Goal: Information Seeking & Learning: Learn about a topic

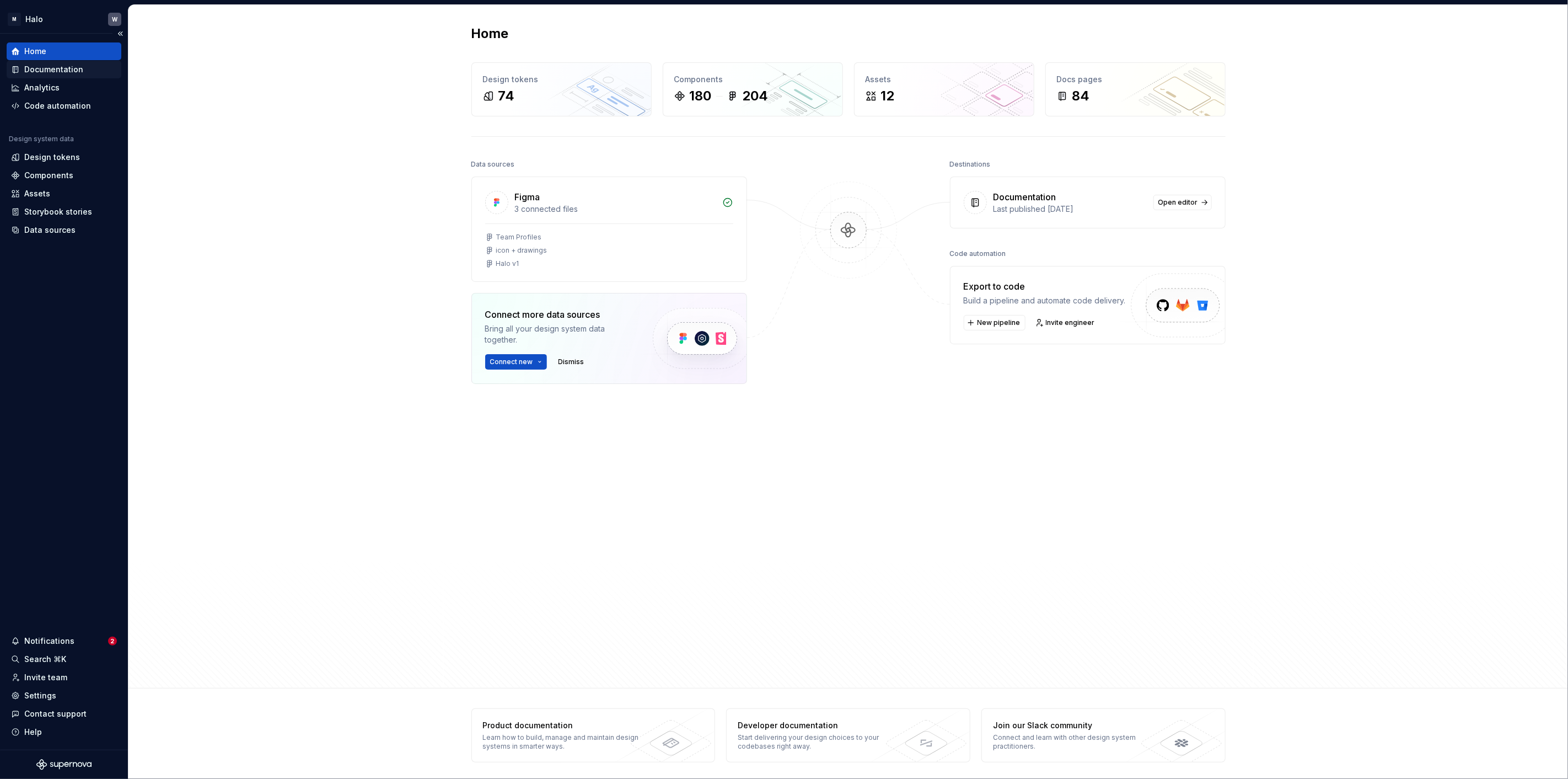
click at [59, 71] on div "Documentation" at bounding box center [53, 69] width 59 height 11
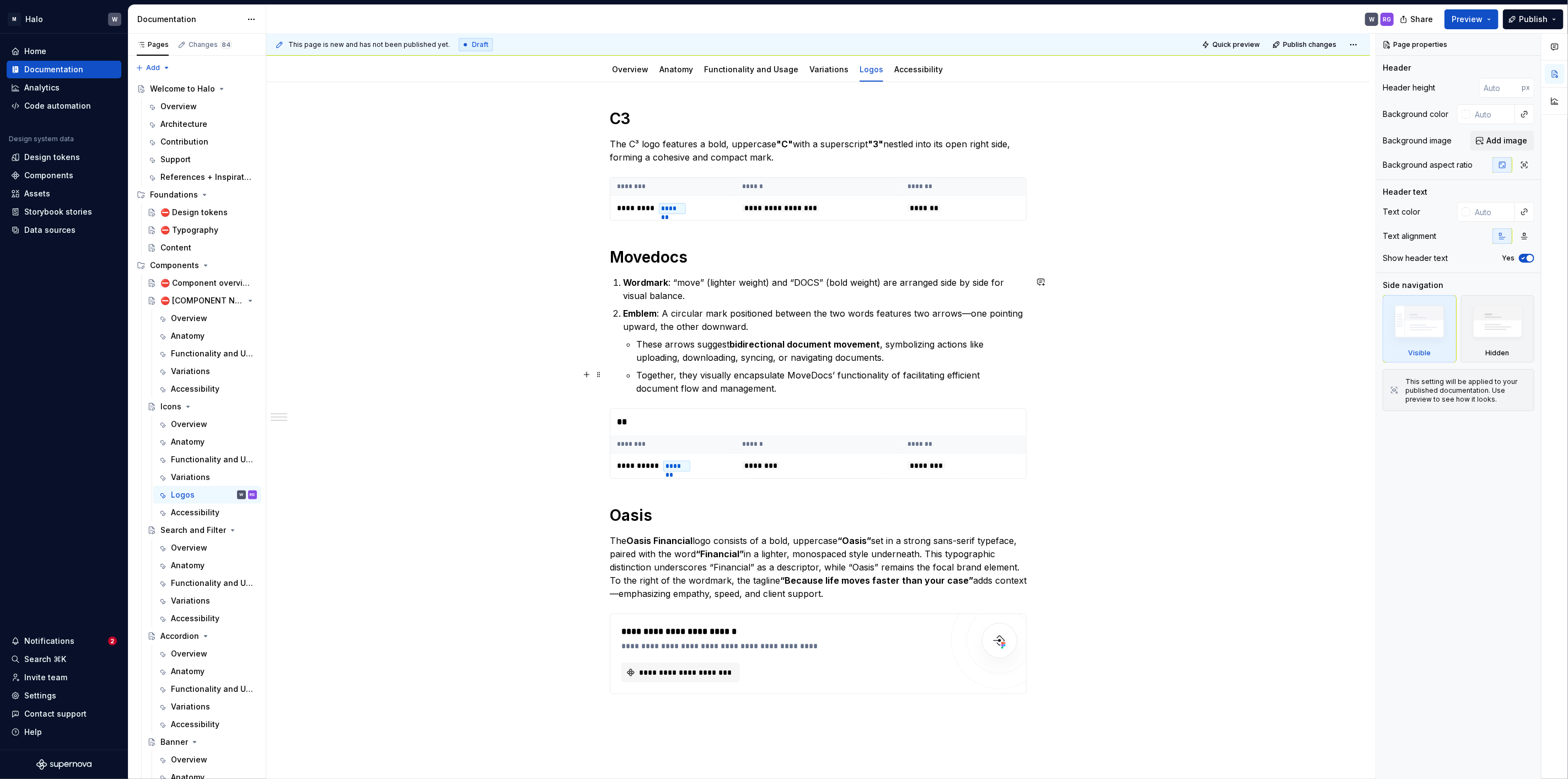
scroll to position [245, 0]
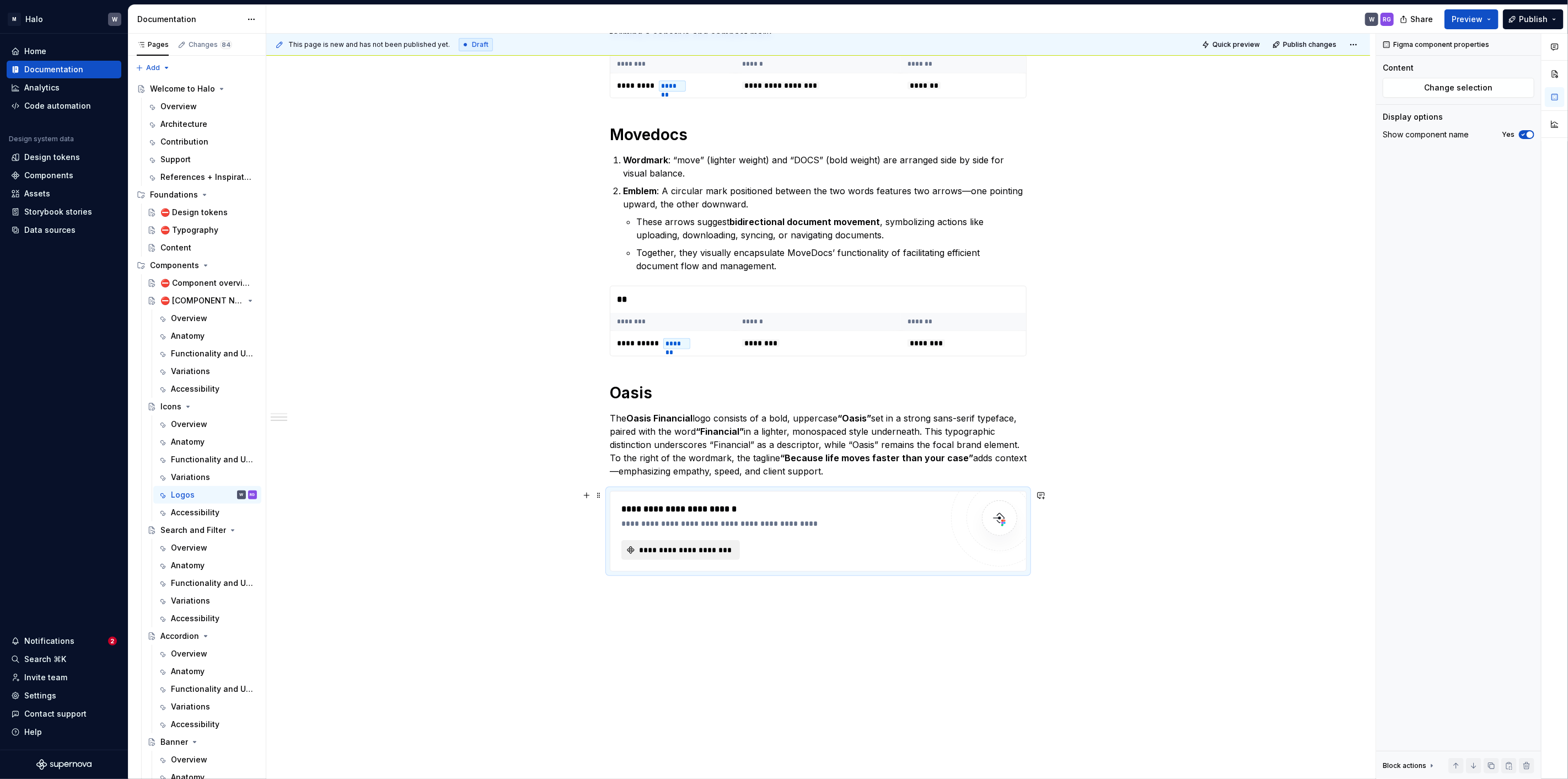
click at [670, 544] on span "**********" at bounding box center [685, 550] width 95 height 11
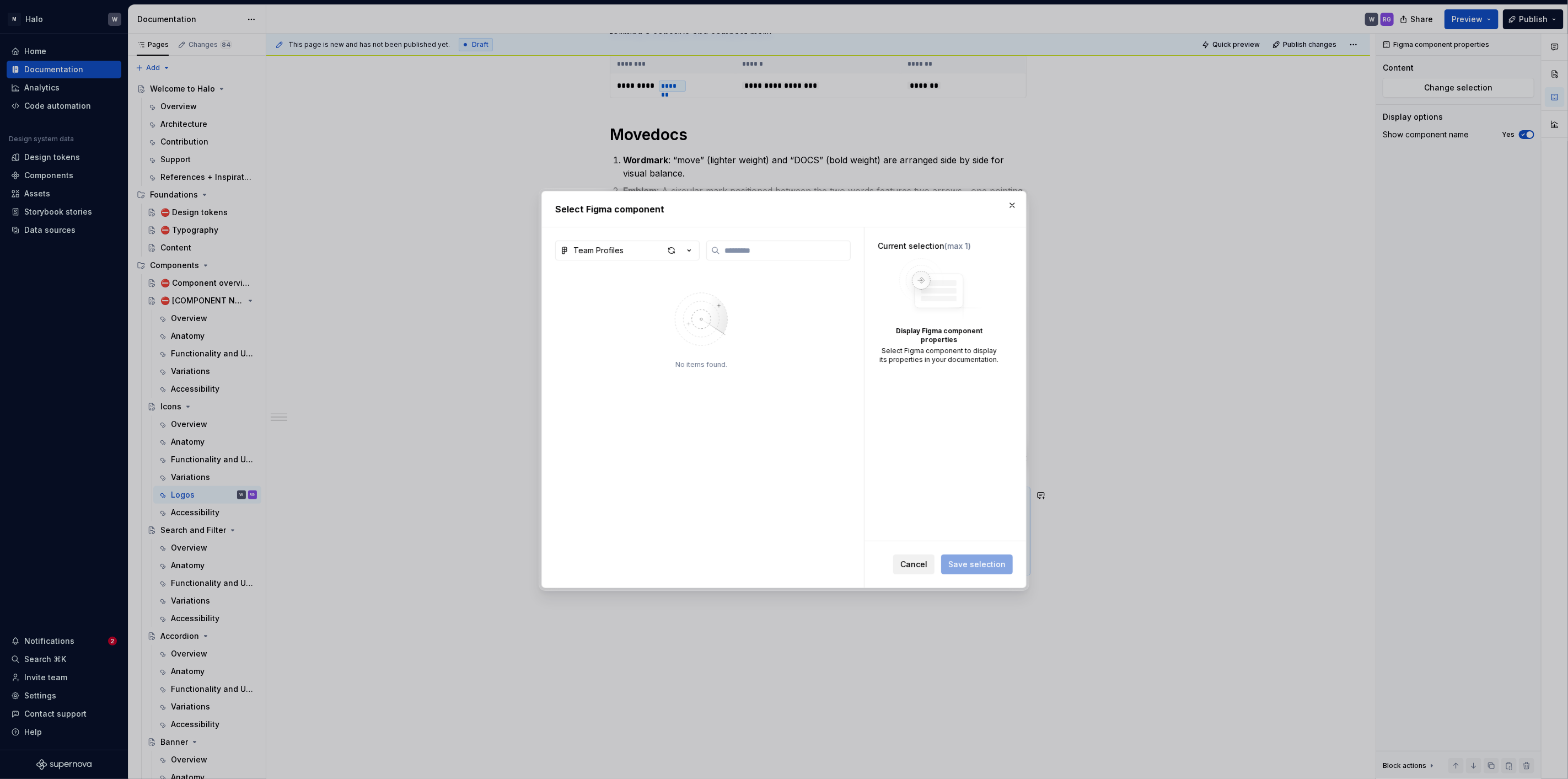
click at [904, 567] on button "Cancel" at bounding box center [914, 564] width 41 height 20
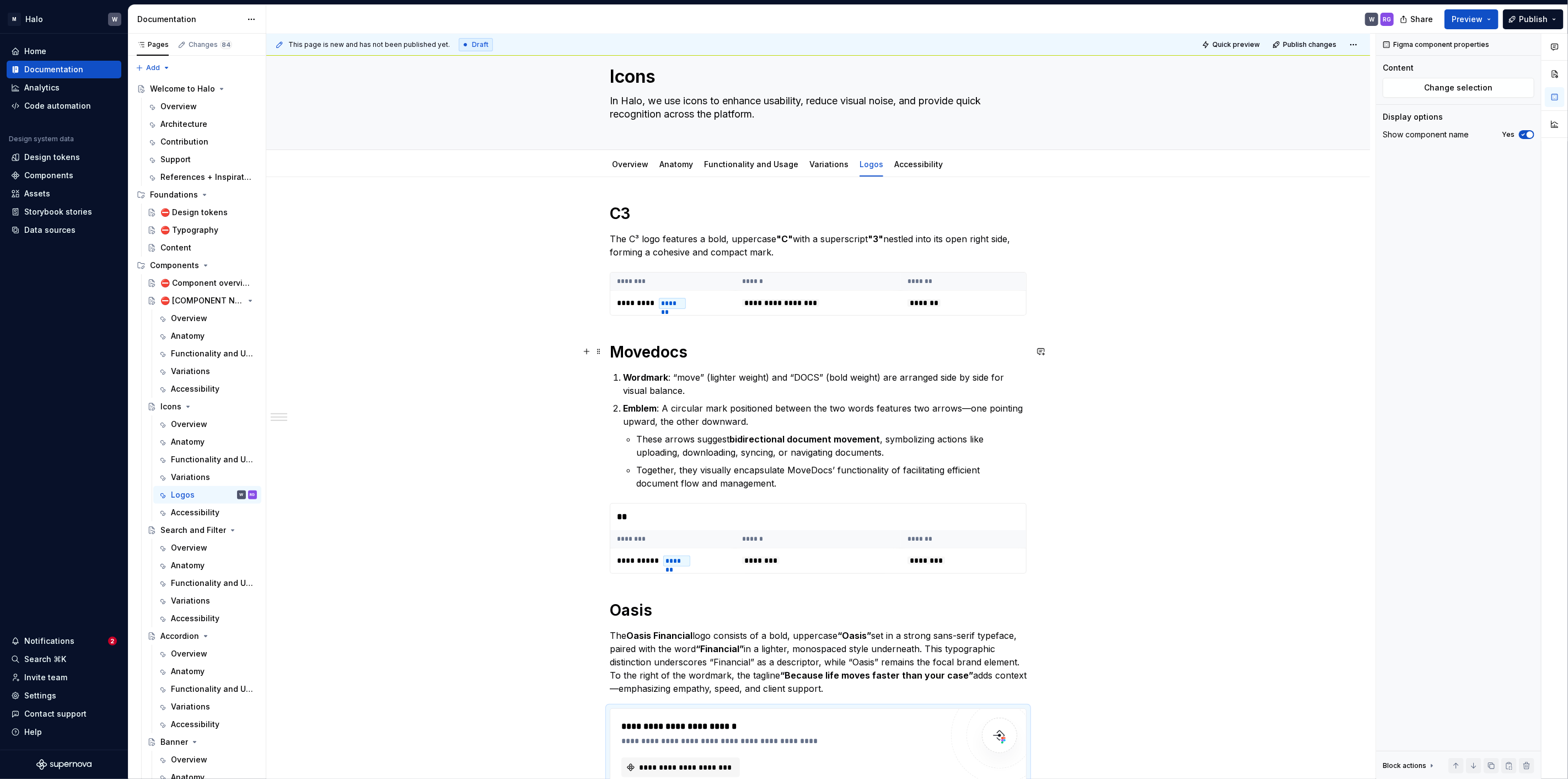
scroll to position [0, 0]
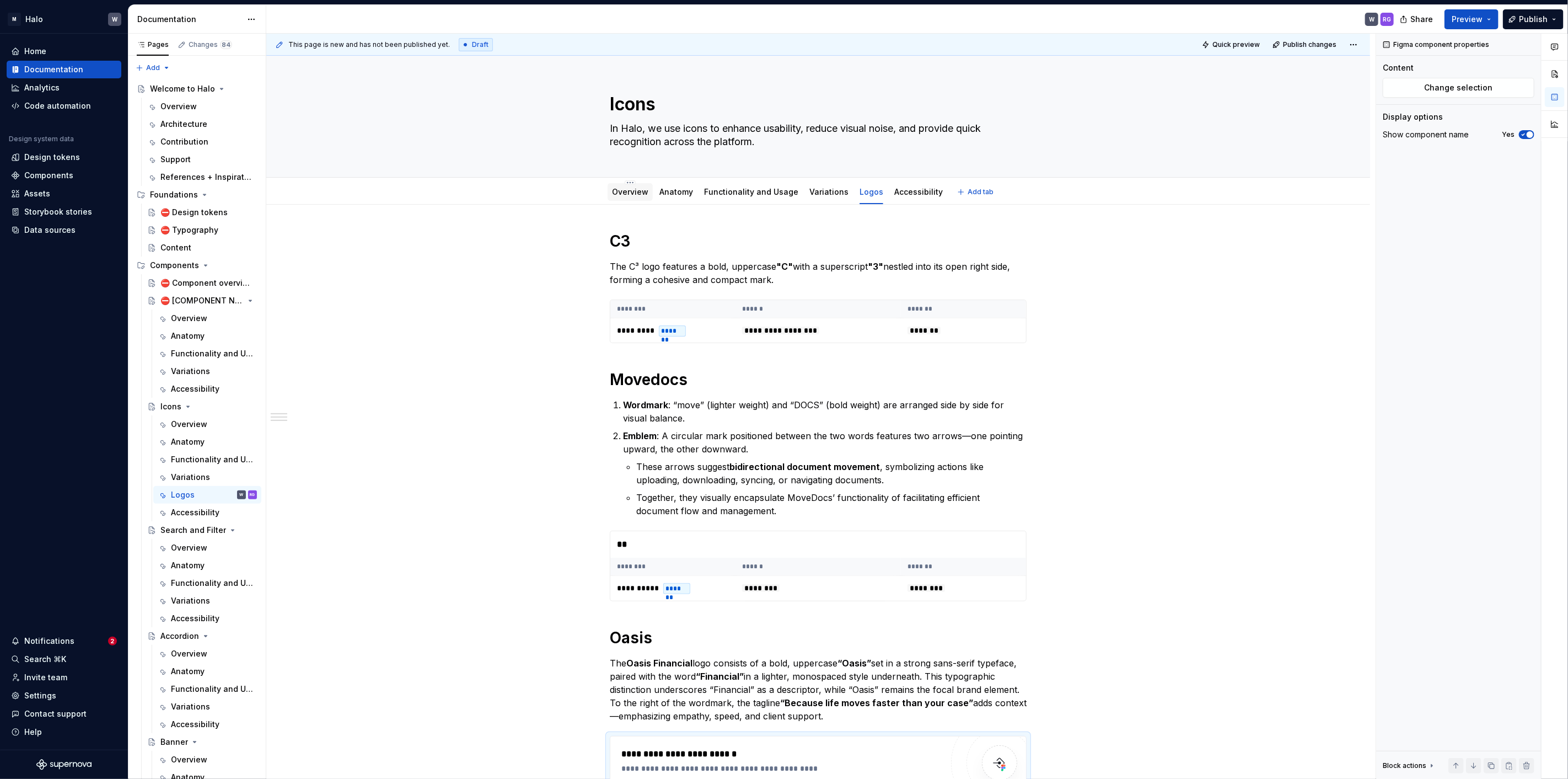
click at [639, 190] on link "Overview" at bounding box center [630, 192] width 36 height 9
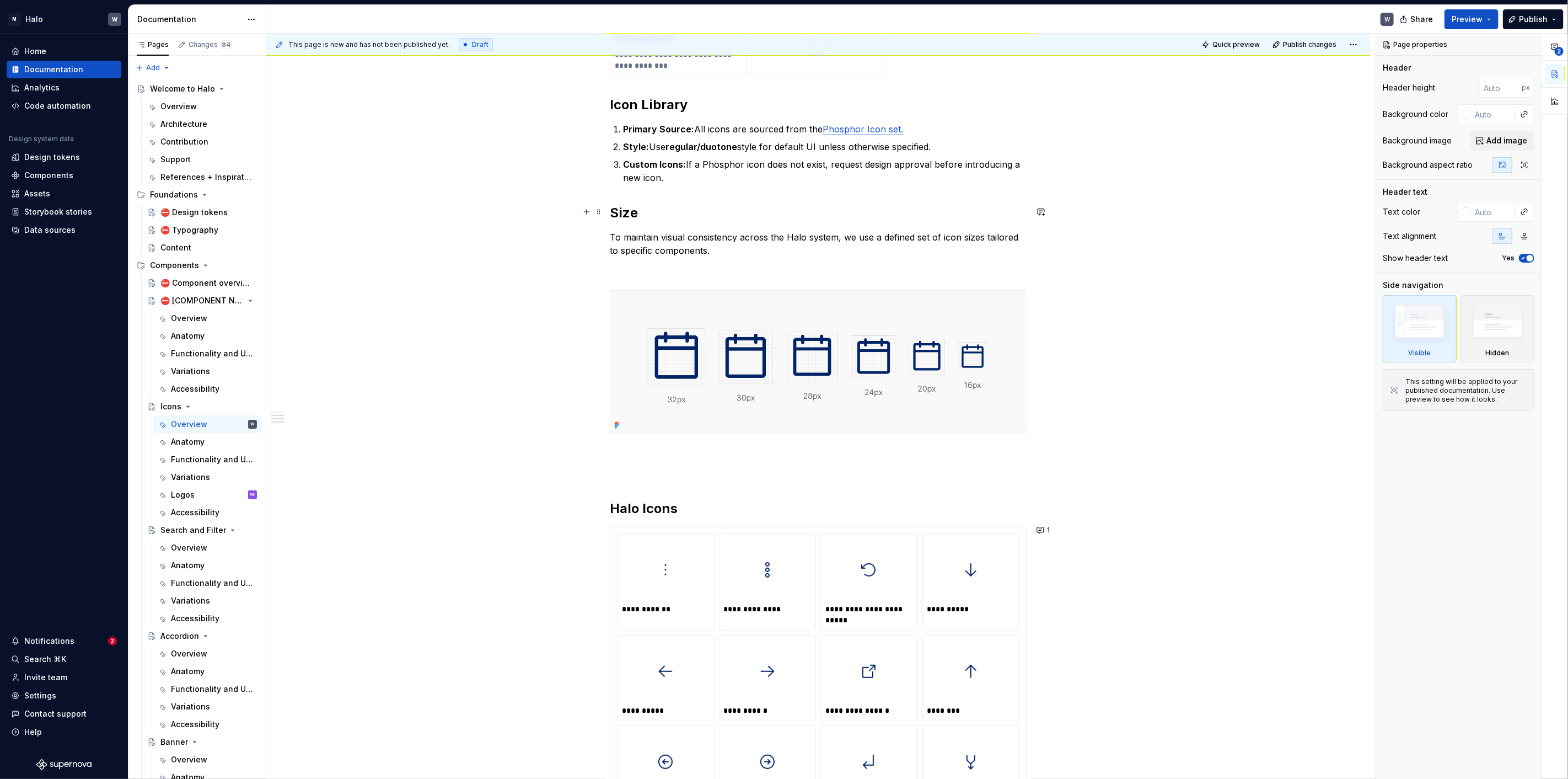
scroll to position [306, 0]
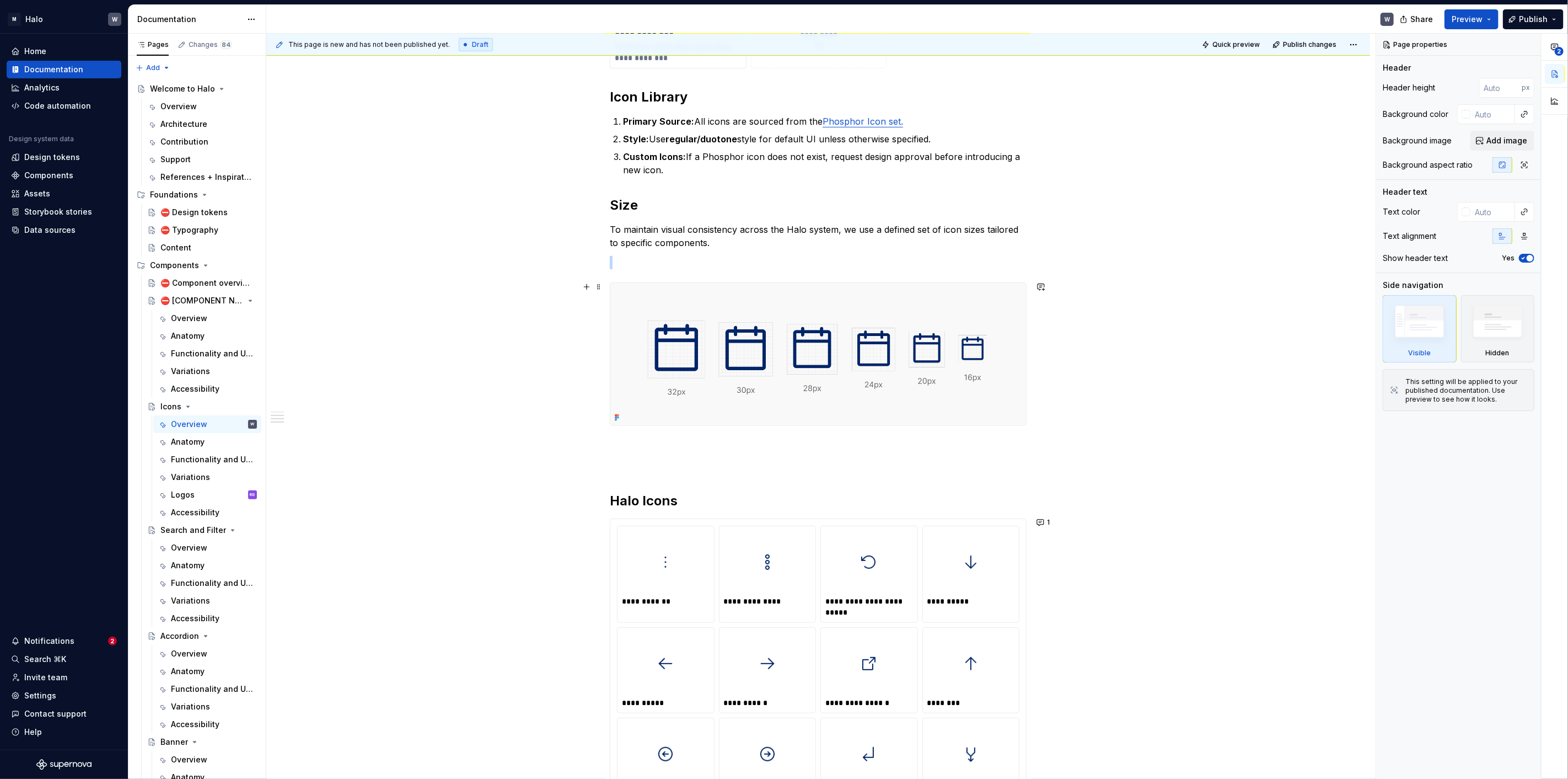
click at [788, 390] on img at bounding box center [818, 354] width 416 height 142
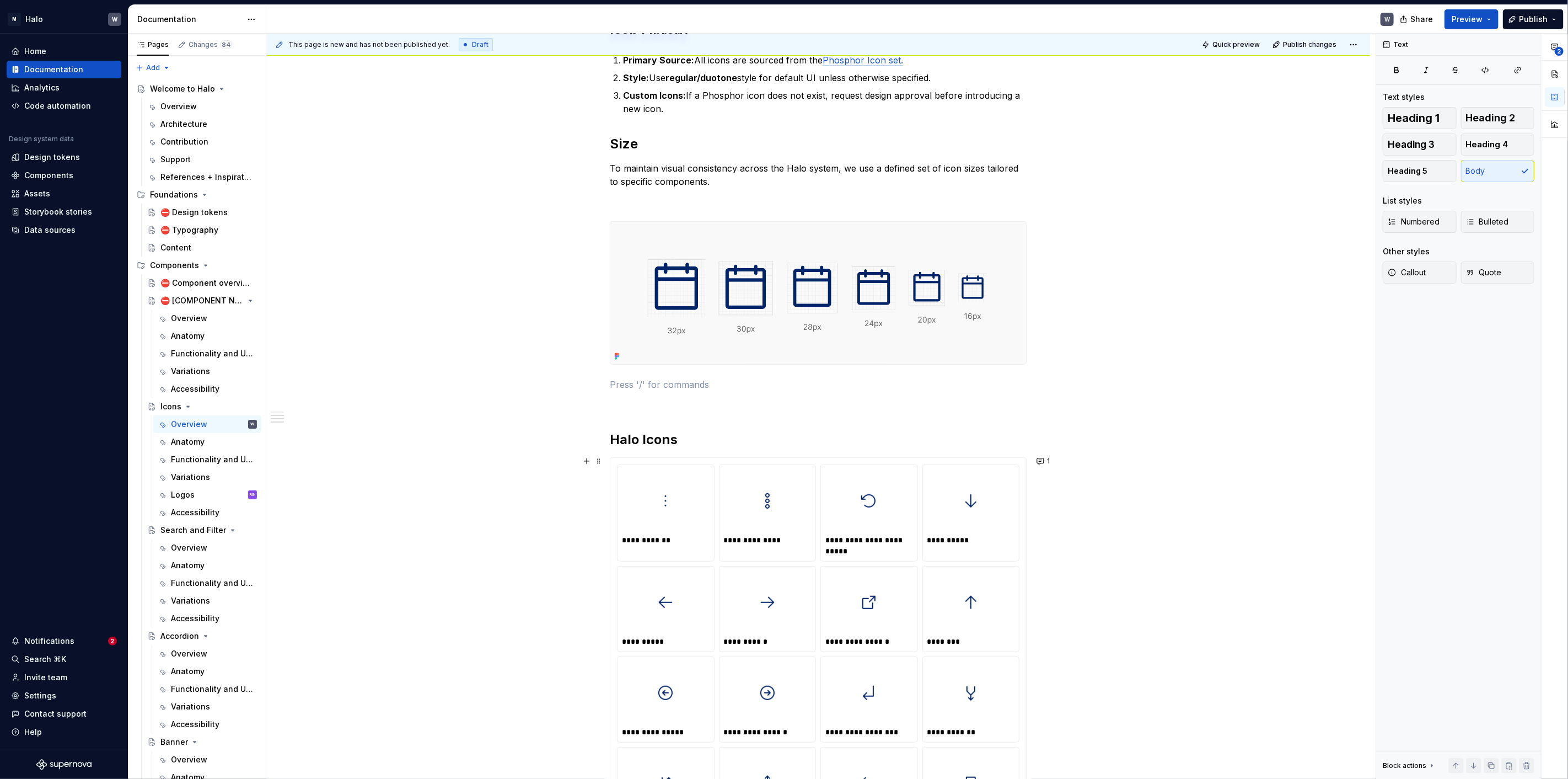
scroll to position [0, 0]
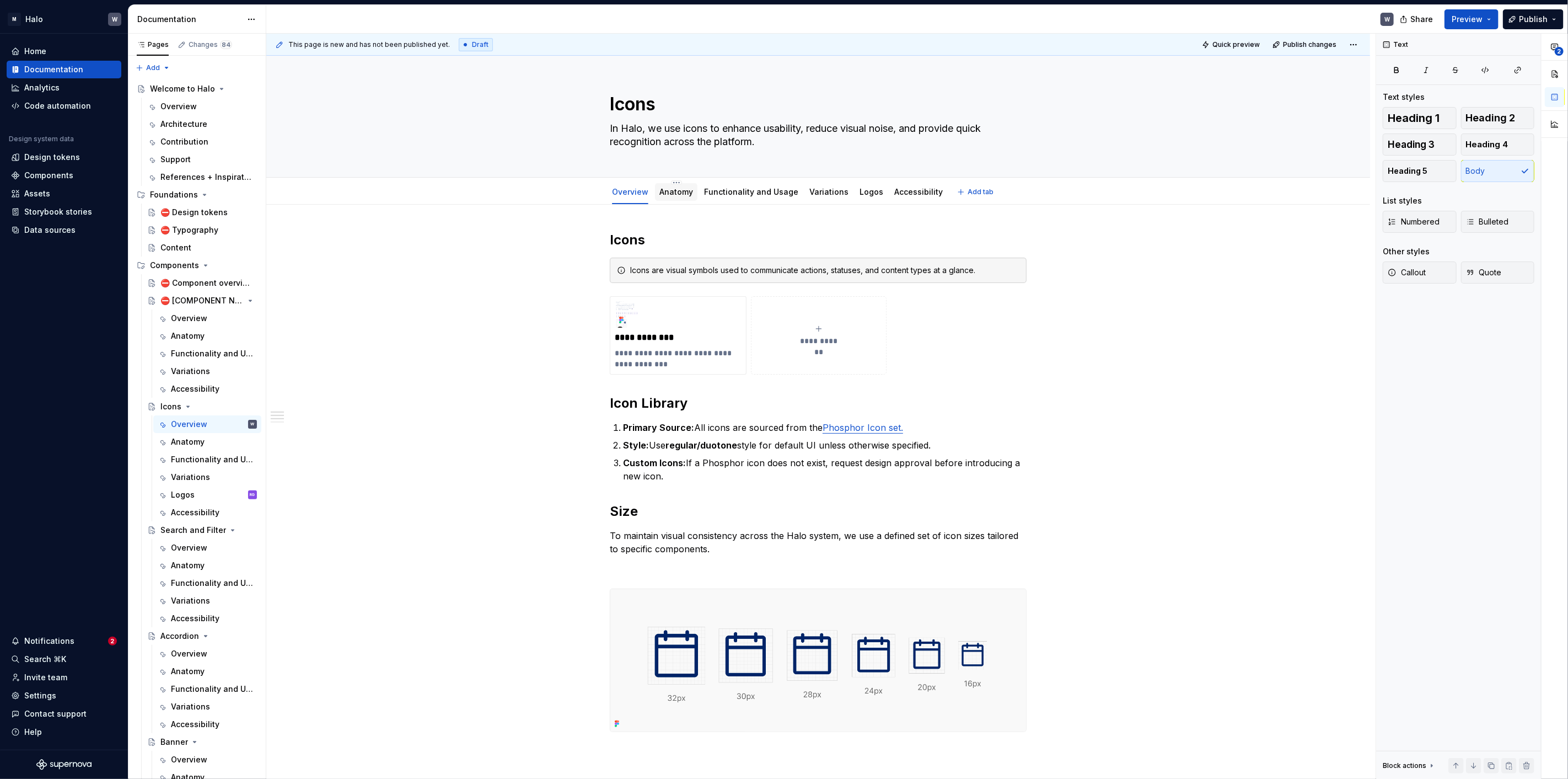
click at [678, 194] on link "Anatomy" at bounding box center [676, 192] width 34 height 9
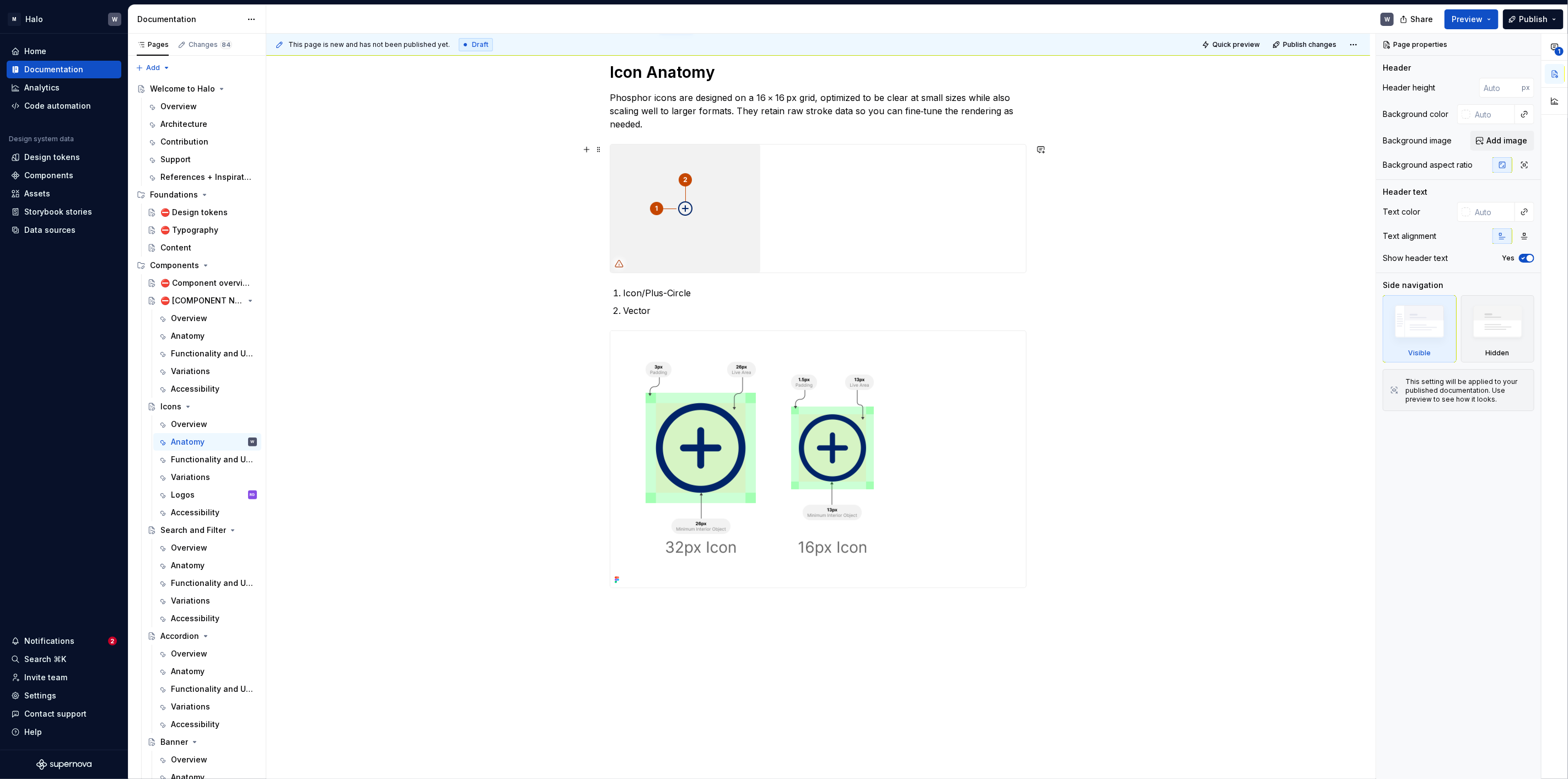
scroll to position [183, 0]
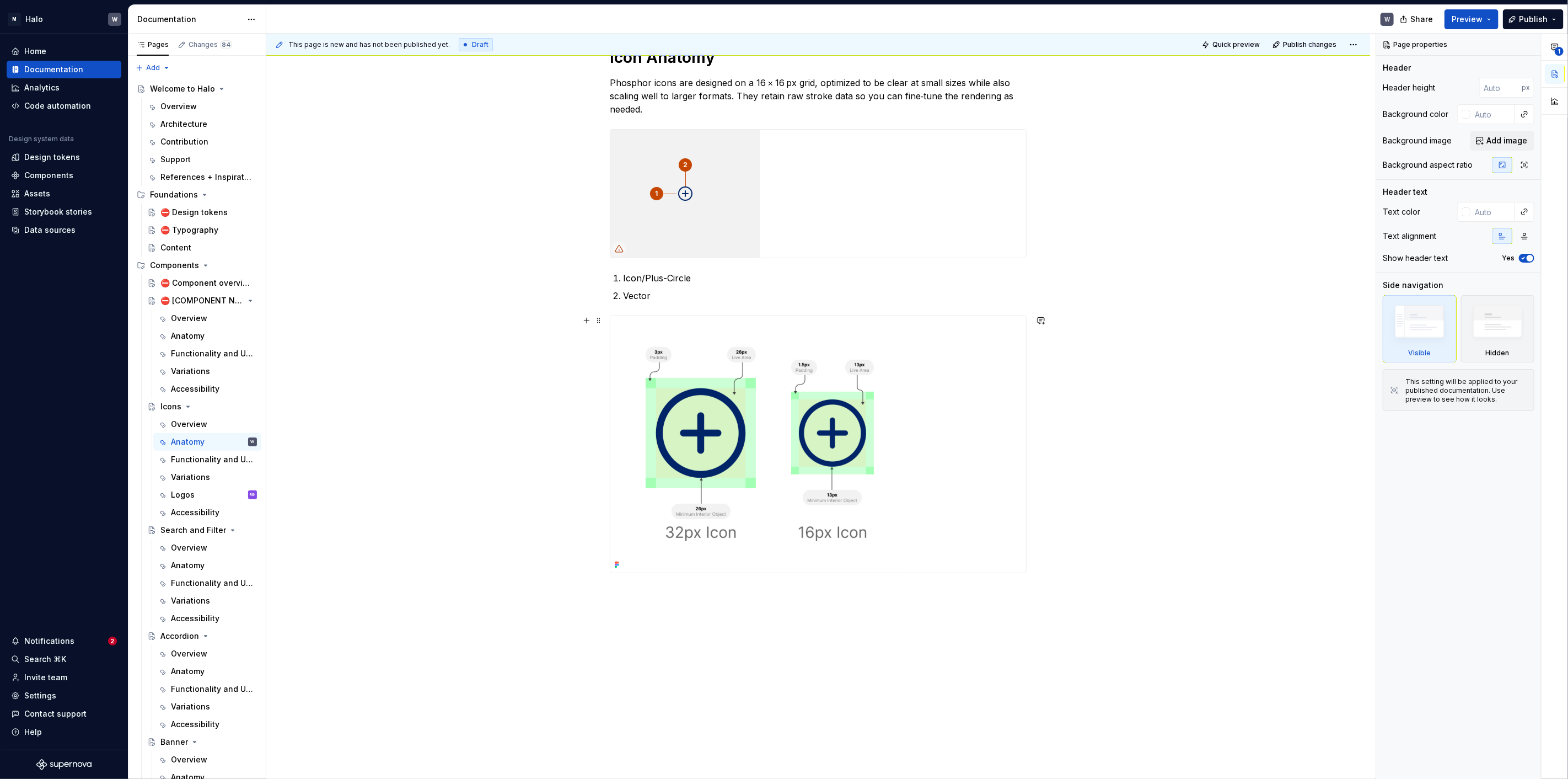
click at [625, 555] on img at bounding box center [760, 444] width 299 height 256
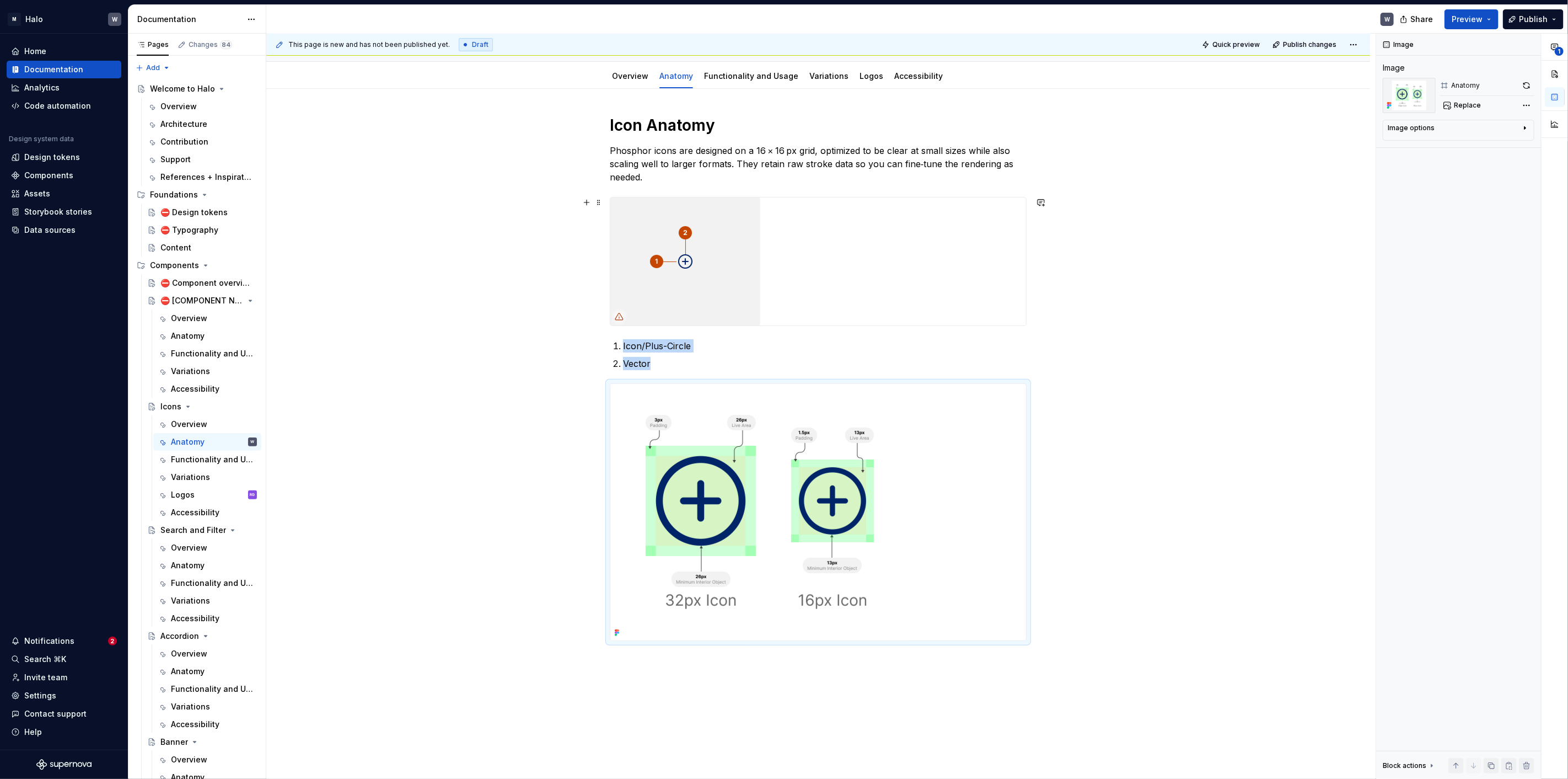
scroll to position [123, 0]
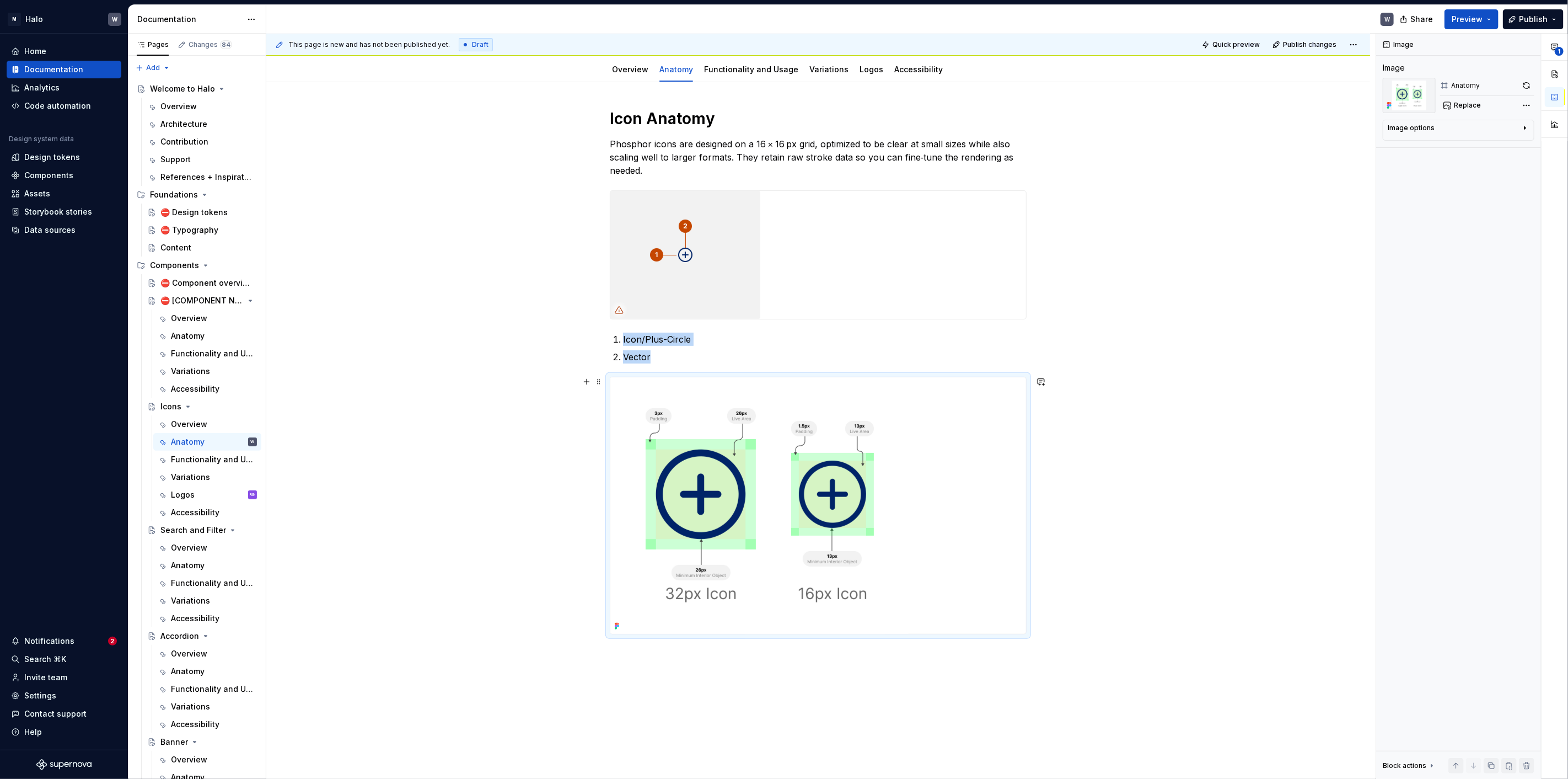
click at [1258, 413] on div "Icon Anatomy Phosphor icons are designed on a 16 × 16 px grid, optimized to be …" at bounding box center [818, 482] width 1104 height 800
click at [1232, 413] on div "Icon Anatomy Phosphor icons are designed on a 16 × 16 px grid, optimized to be …" at bounding box center [818, 482] width 1104 height 800
click at [741, 72] on link "Functionality and Usage" at bounding box center [751, 69] width 94 height 9
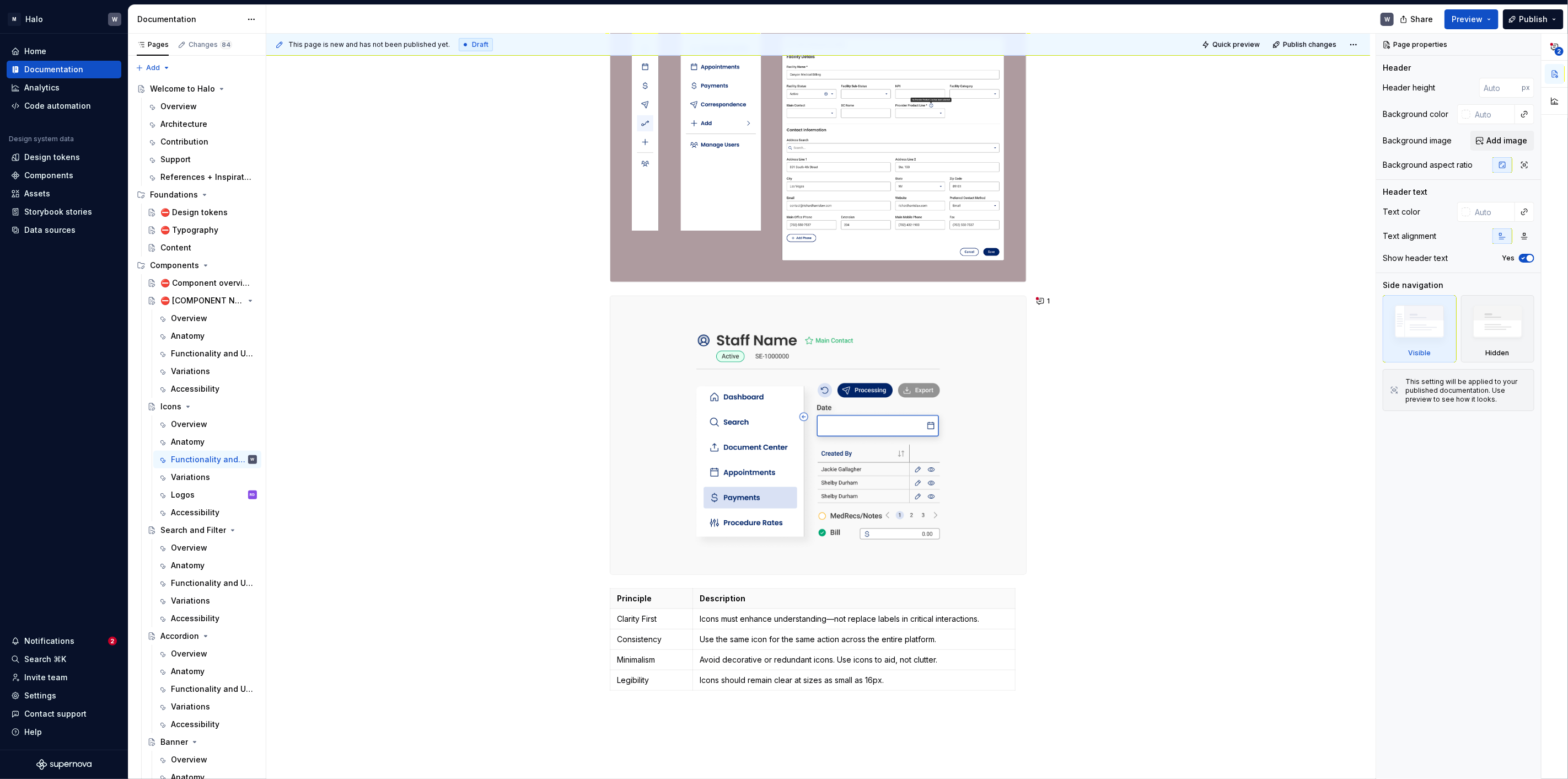
scroll to position [428, 0]
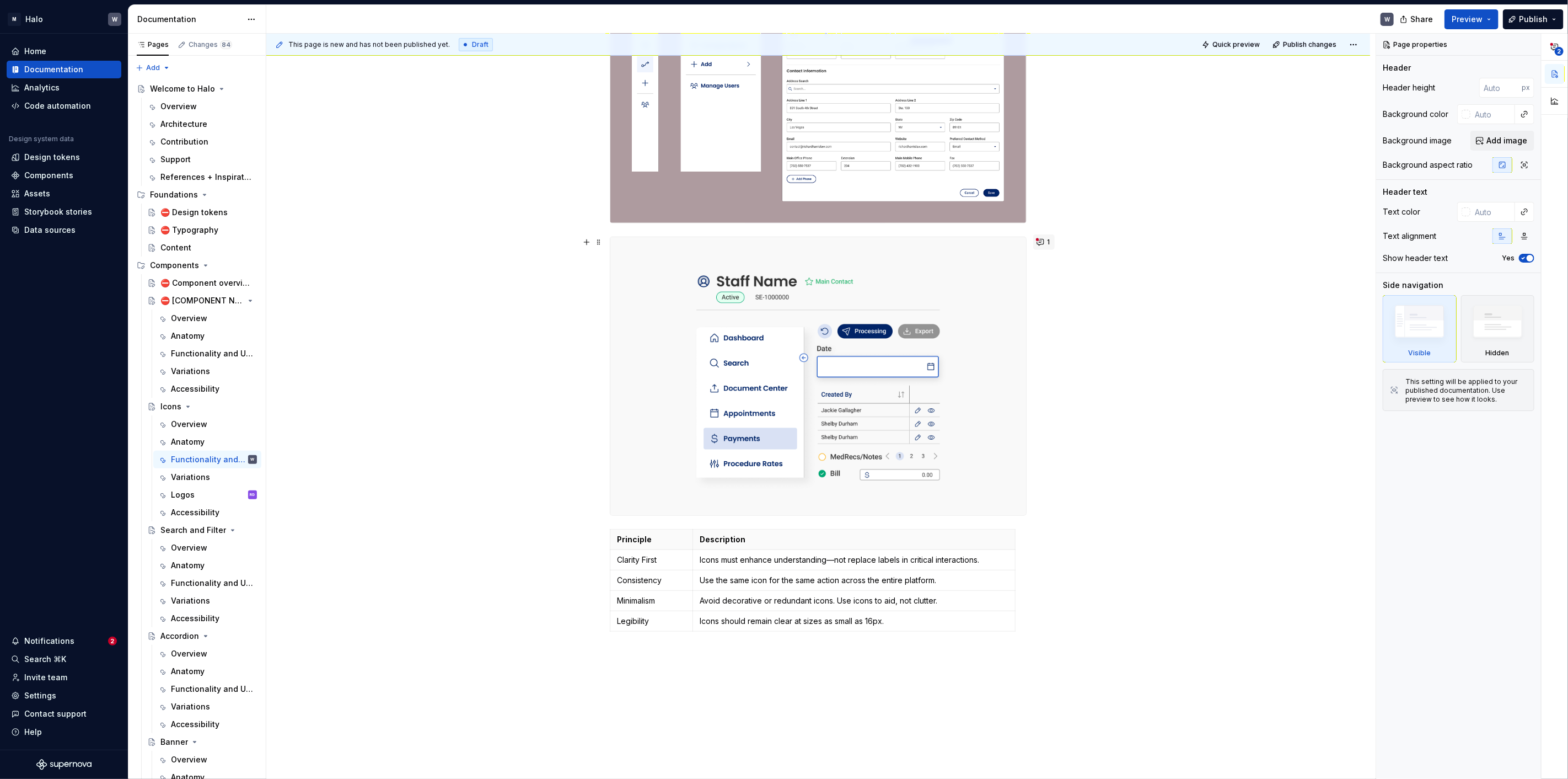
click at [1043, 243] on button "1" at bounding box center [1043, 242] width 22 height 16
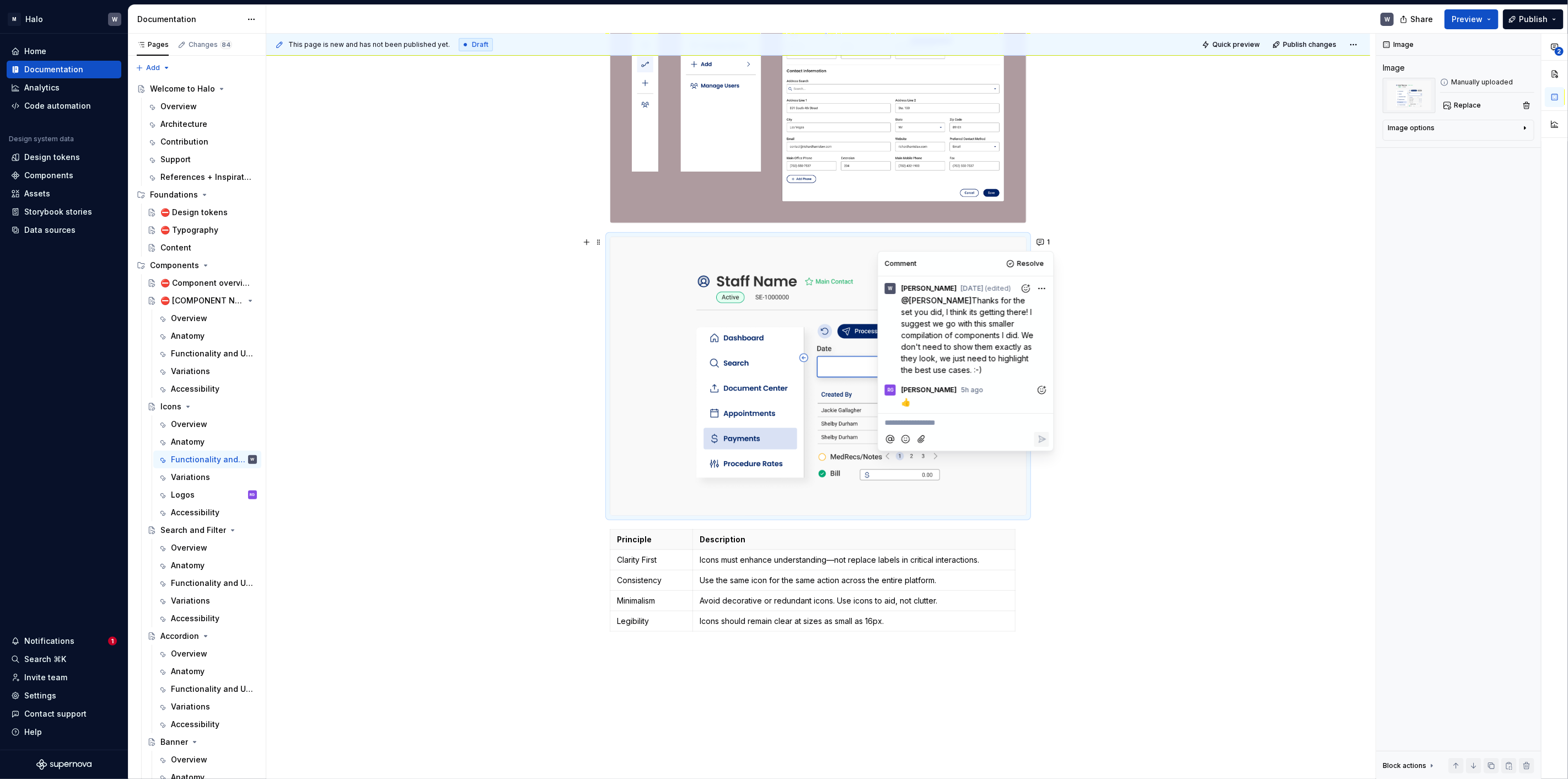
click at [1183, 345] on div "Usage Principle Description Clarity First Icons must enhance understanding—not …" at bounding box center [818, 353] width 1104 height 1153
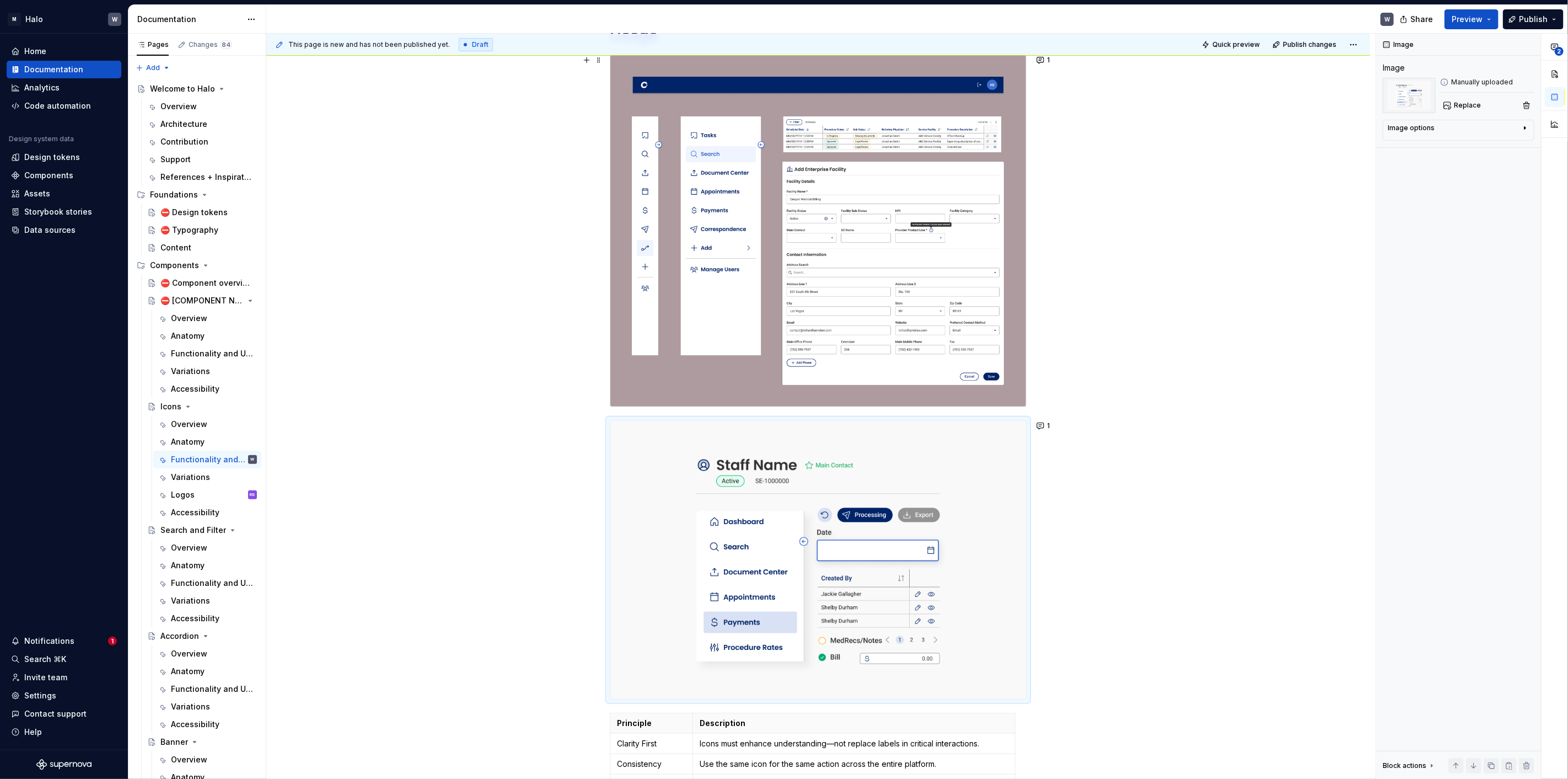
scroll to position [61, 0]
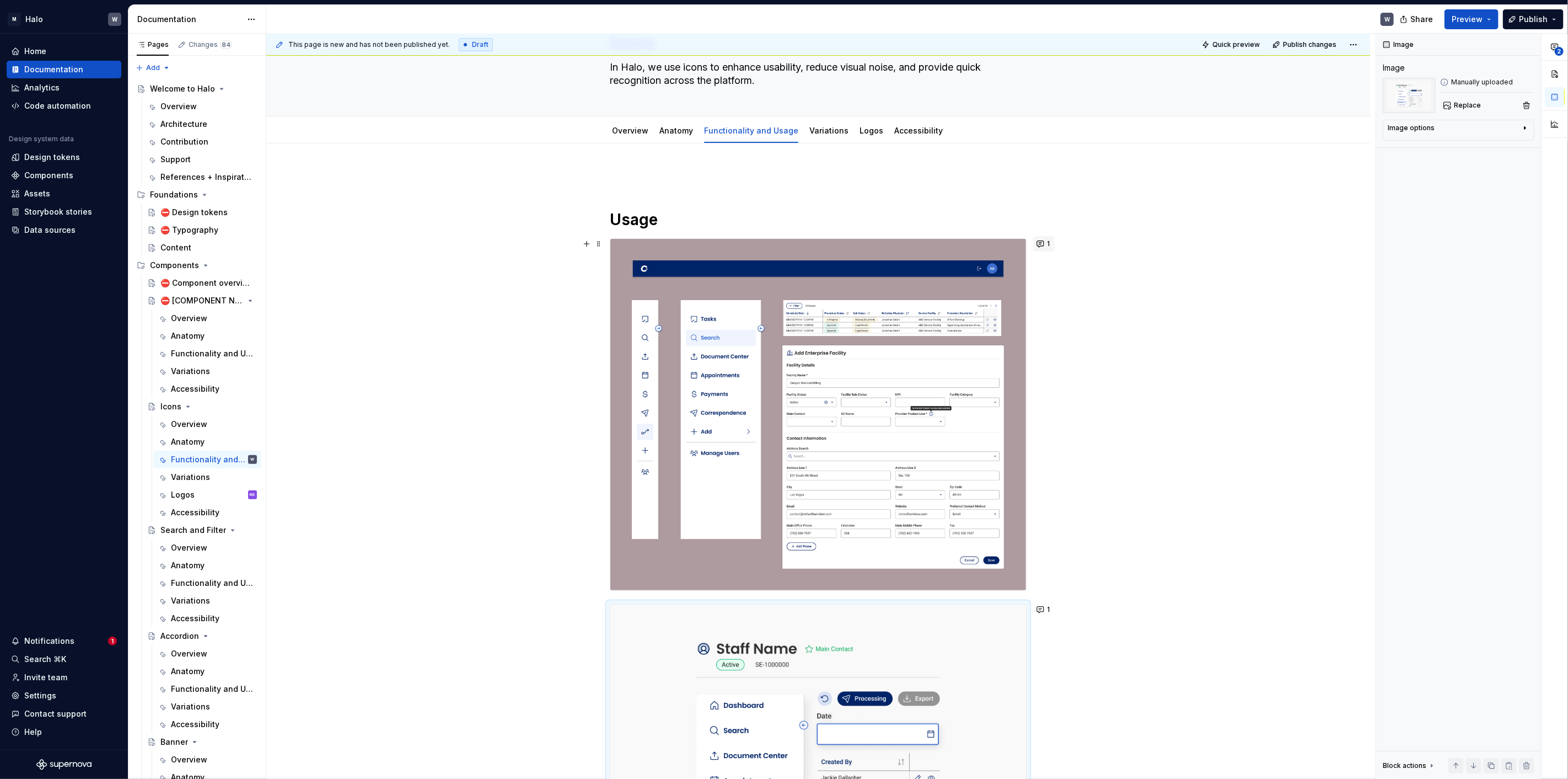
click at [1042, 244] on button "1" at bounding box center [1043, 243] width 22 height 16
click at [1175, 280] on div "Usage Principle Description Clarity First Icons must enhance understanding—not …" at bounding box center [818, 719] width 1104 height 1153
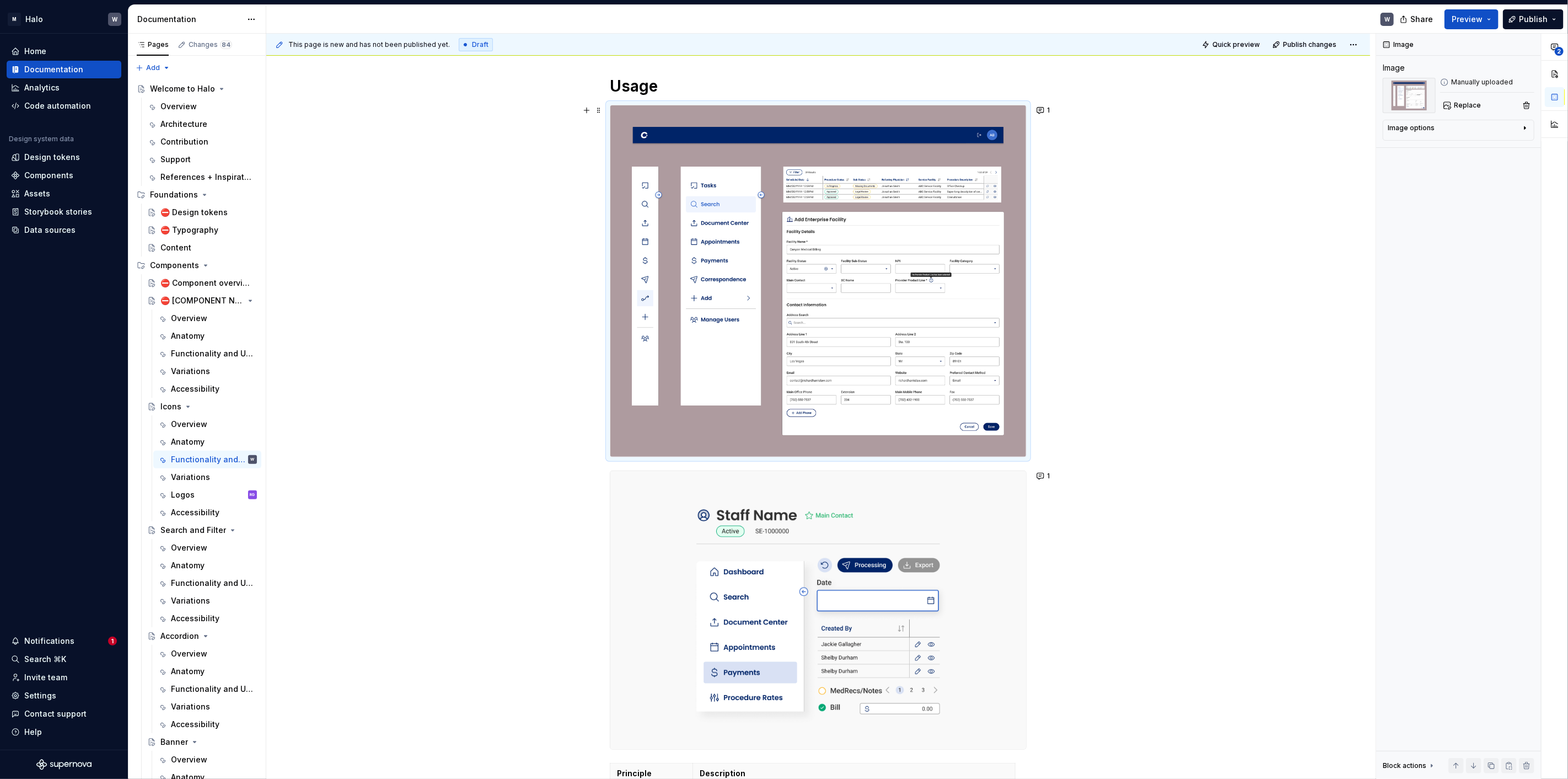
scroll to position [245, 0]
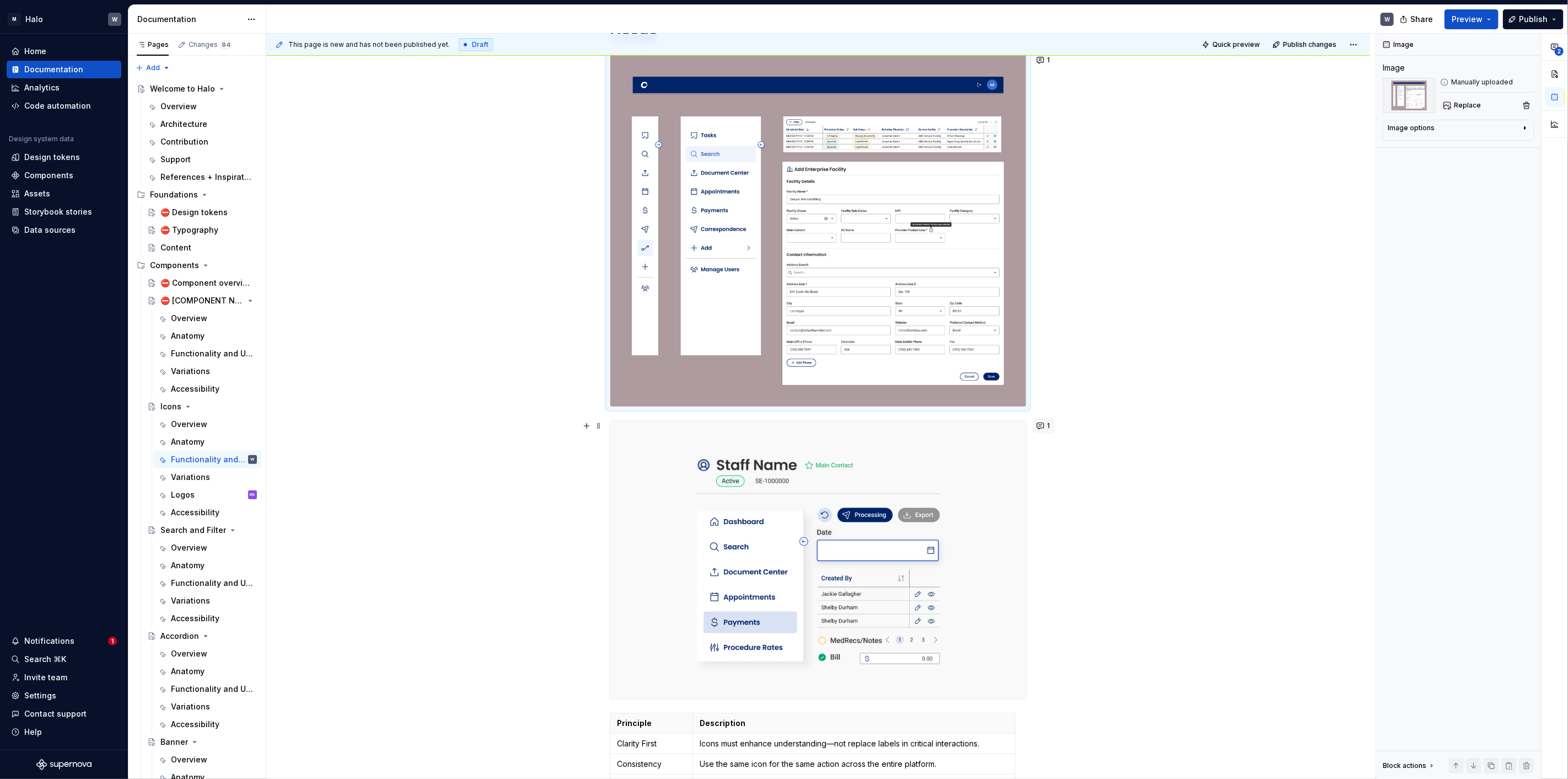
click at [1043, 427] on button "1" at bounding box center [1043, 426] width 22 height 16
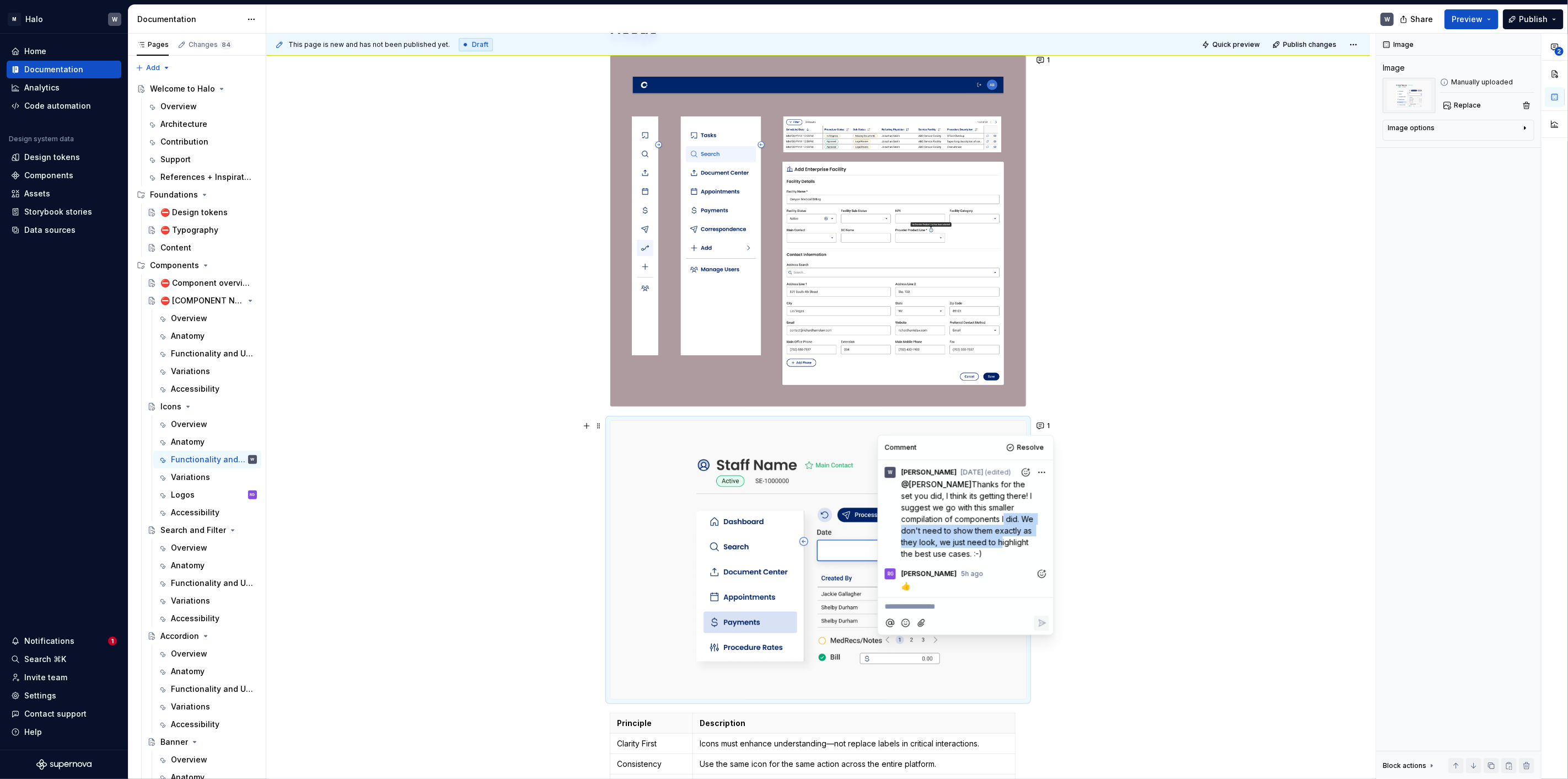
drag, startPoint x: 1006, startPoint y: 521, endPoint x: 1012, endPoint y: 546, distance: 25.7
click at [1012, 546] on p "@ [PERSON_NAME] Thanks for the set you did, I think its getting there! I sugges…" at bounding box center [969, 518] width 135 height 81
click at [1008, 534] on span "Thanks for the set you did, I think its getting there! I suggest we go with thi…" at bounding box center [969, 519] width 135 height 79
drag, startPoint x: 915, startPoint y: 542, endPoint x: 1023, endPoint y: 555, distance: 108.8
click at [1020, 555] on p "@ [PERSON_NAME] Thanks for the set you did, I think its getting there! I sugges…" at bounding box center [969, 518] width 135 height 81
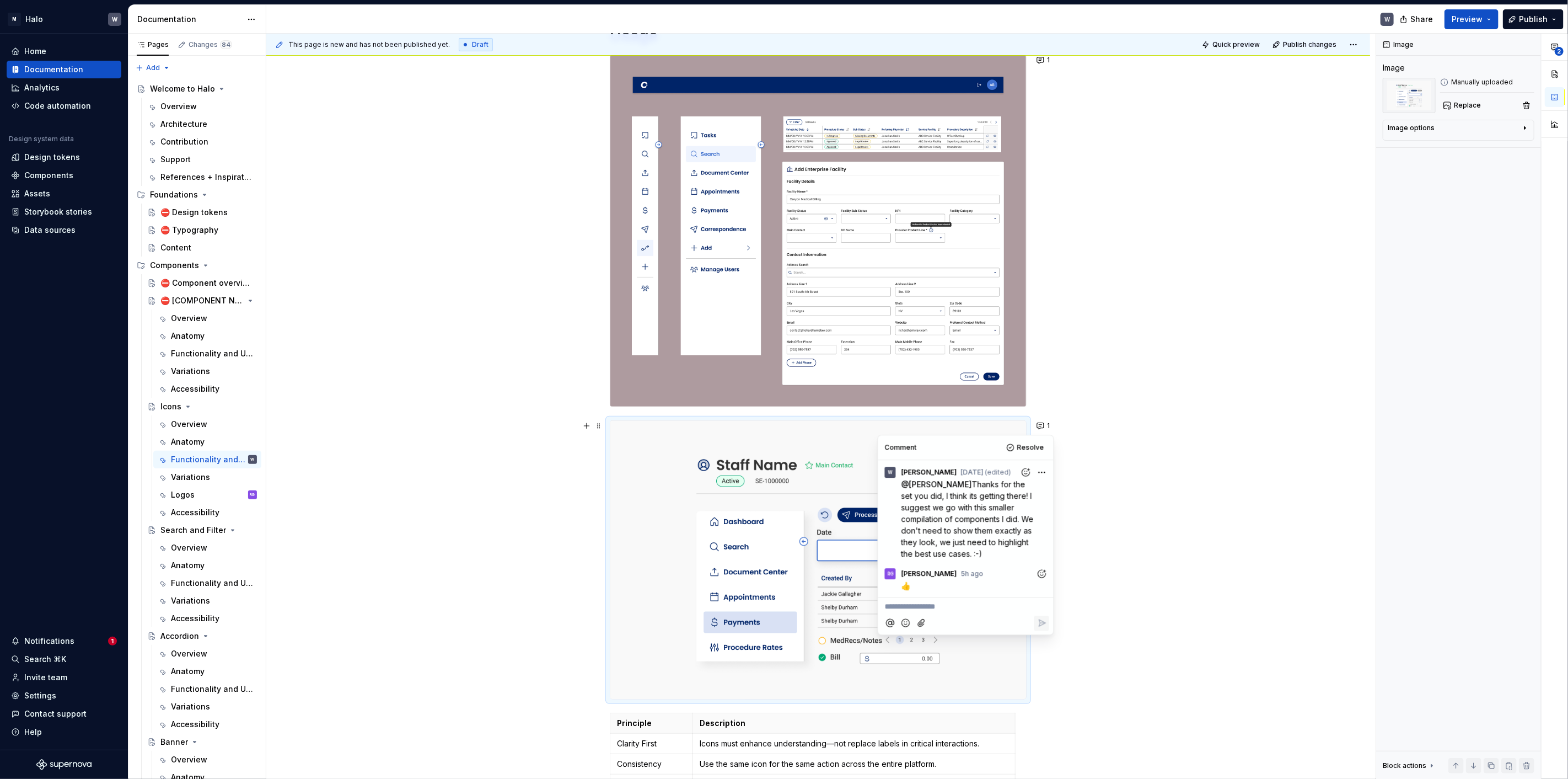
click at [1121, 523] on div "Usage Principle Description Clarity First Icons must enhance understanding—not …" at bounding box center [818, 536] width 1104 height 1153
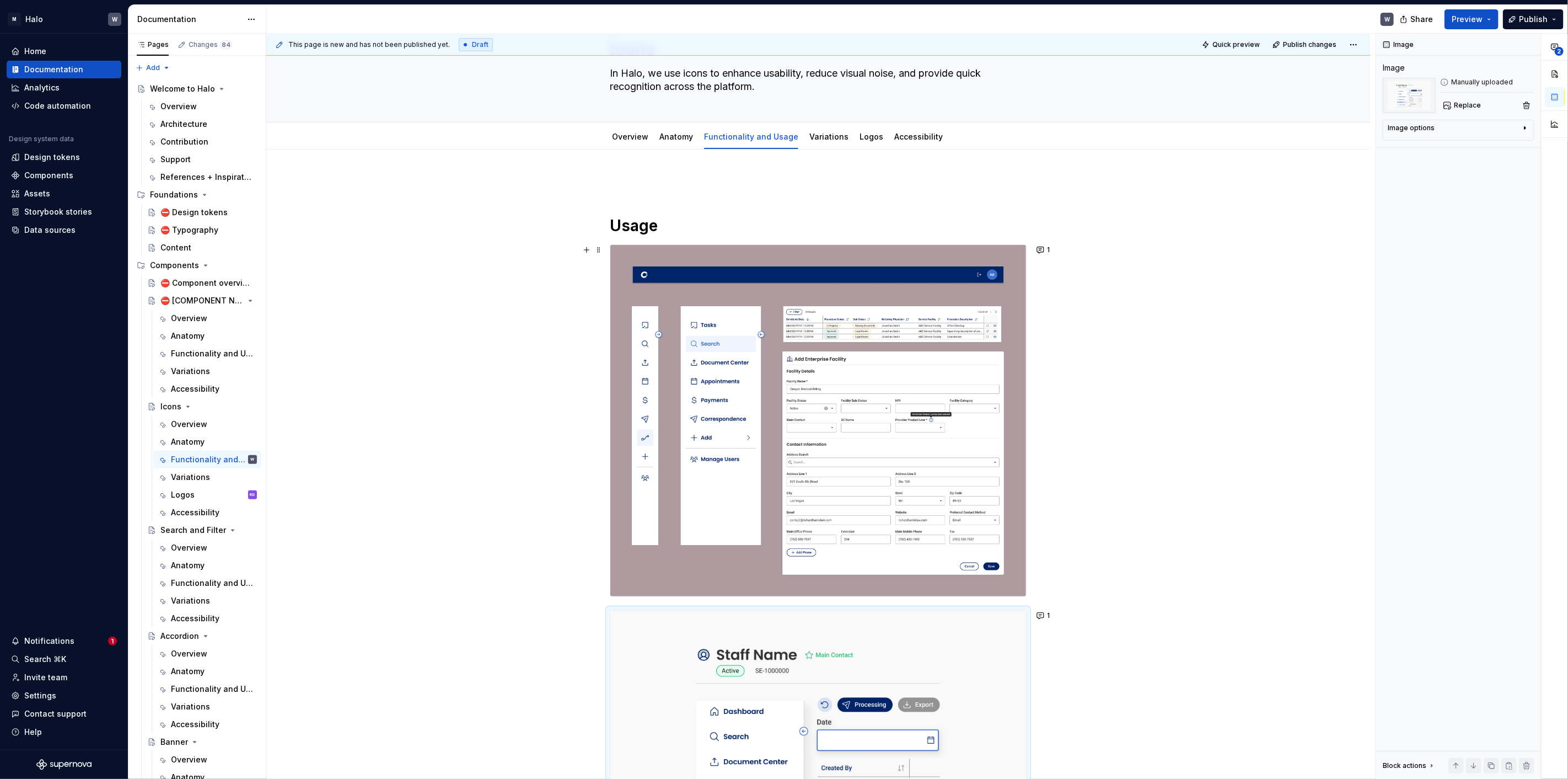
scroll to position [0, 0]
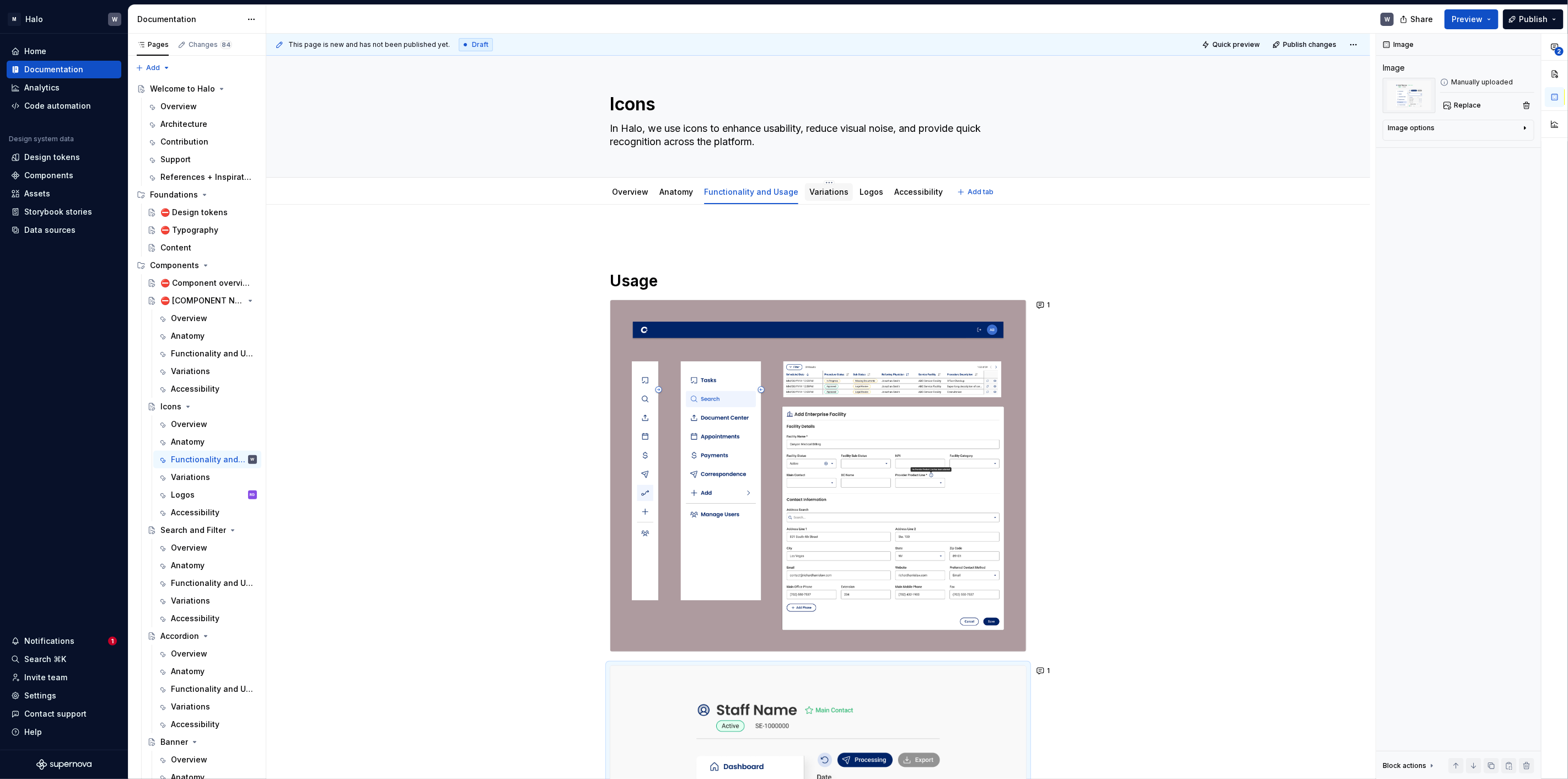
click at [827, 192] on link "Variations" at bounding box center [829, 192] width 39 height 9
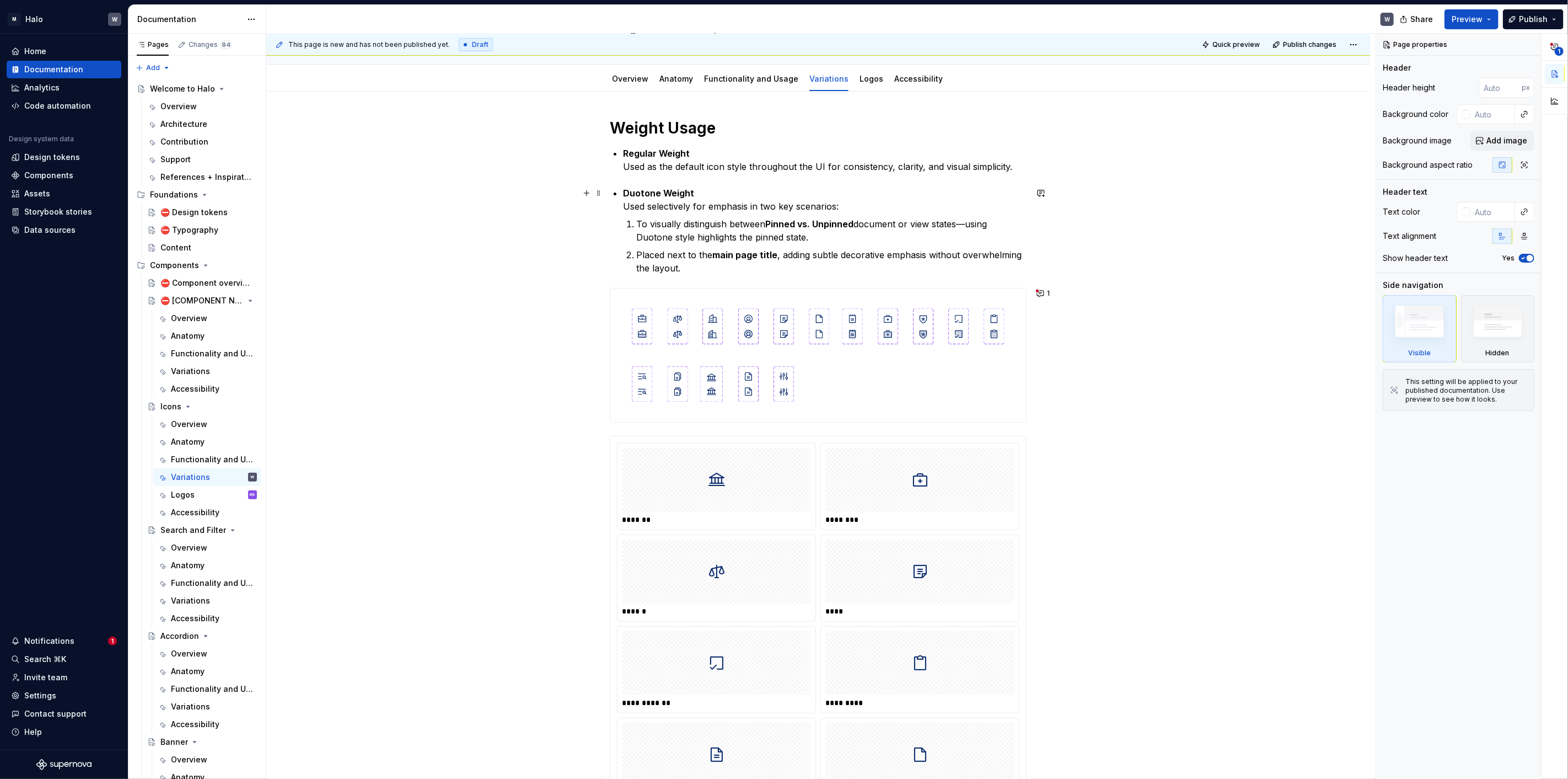
scroll to position [183, 0]
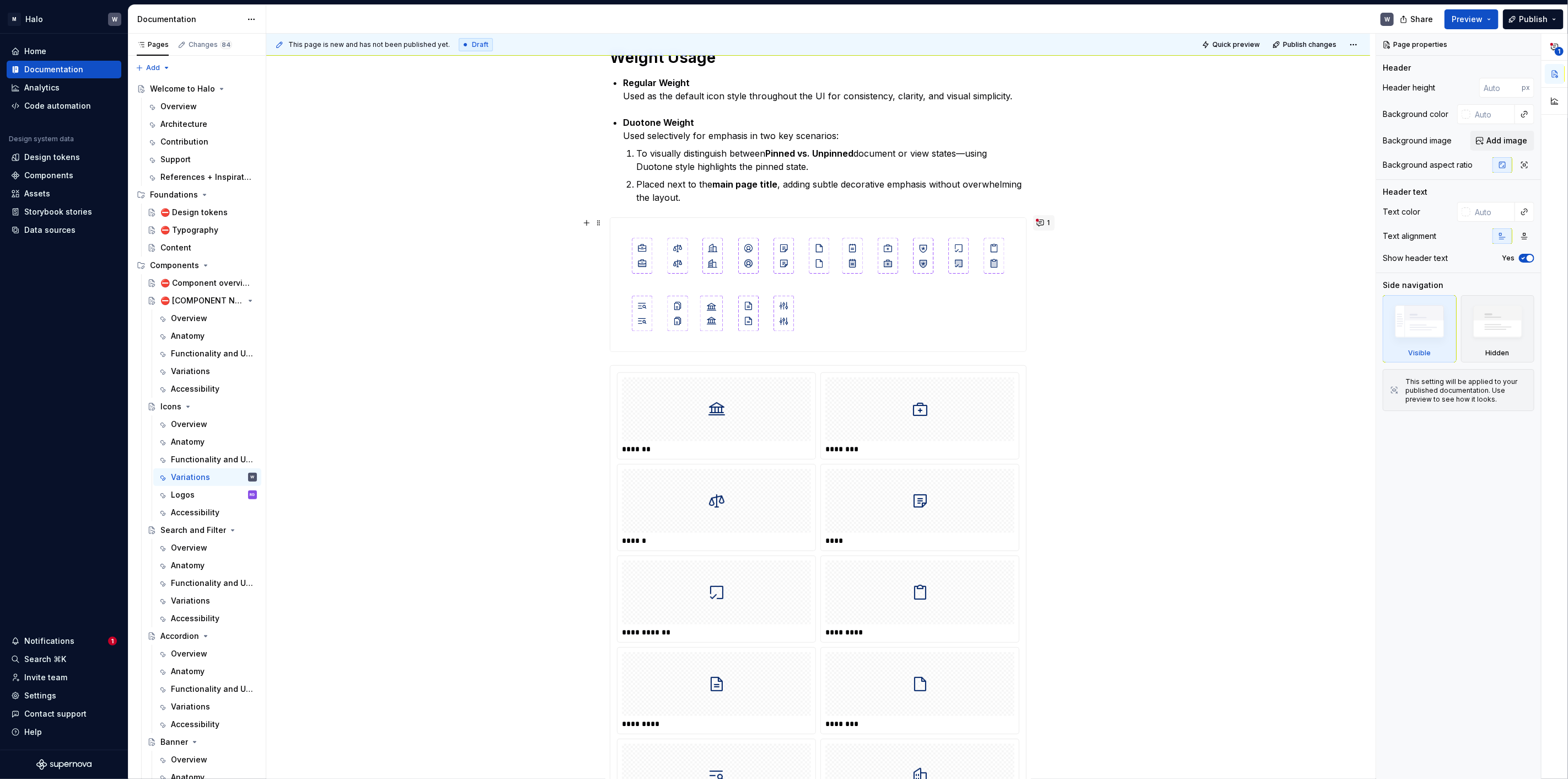
click at [1039, 224] on button "1" at bounding box center [1043, 223] width 22 height 16
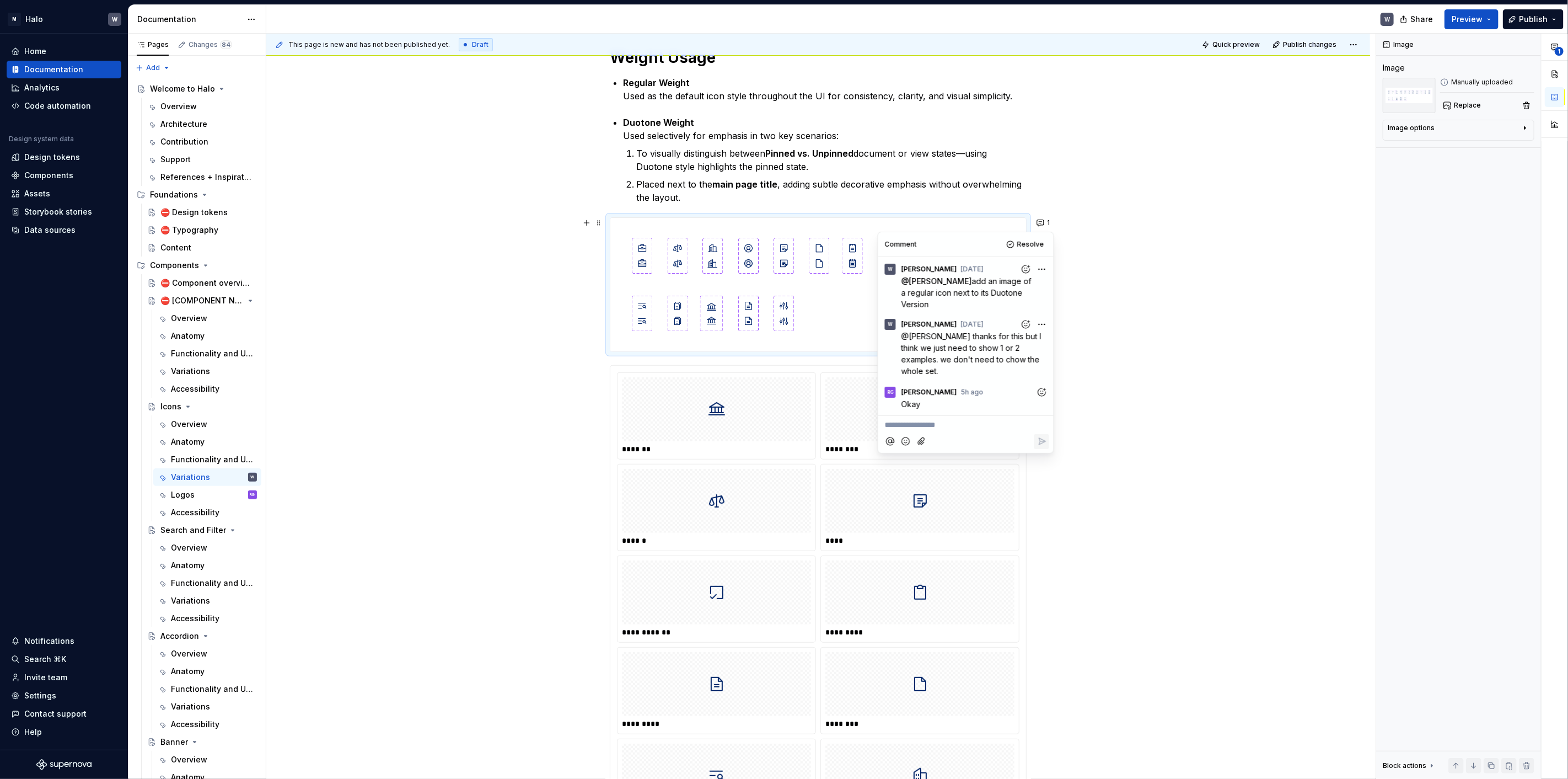
click at [1173, 287] on div "**********" at bounding box center [818, 700] width 1104 height 1361
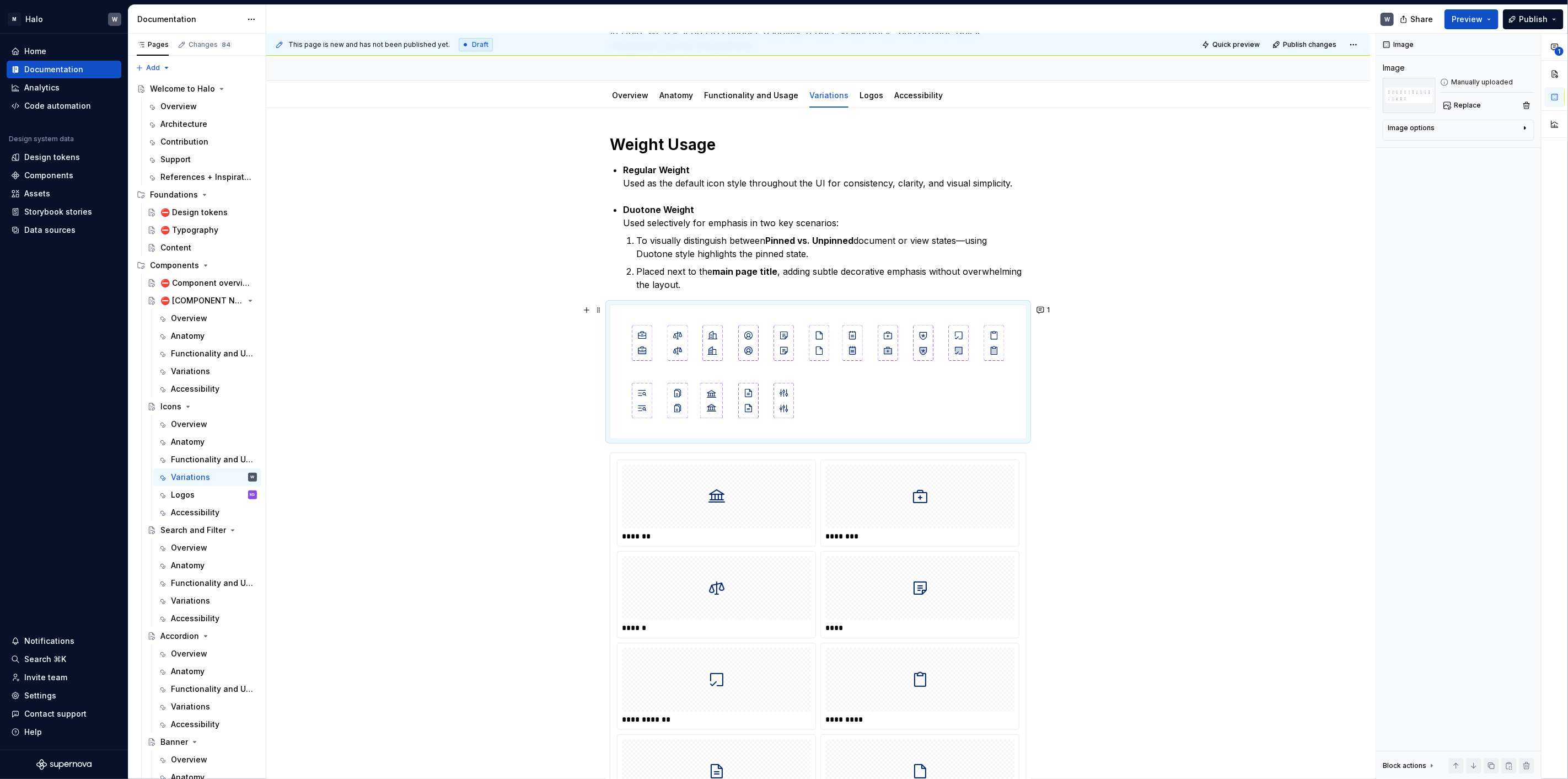
scroll to position [61, 0]
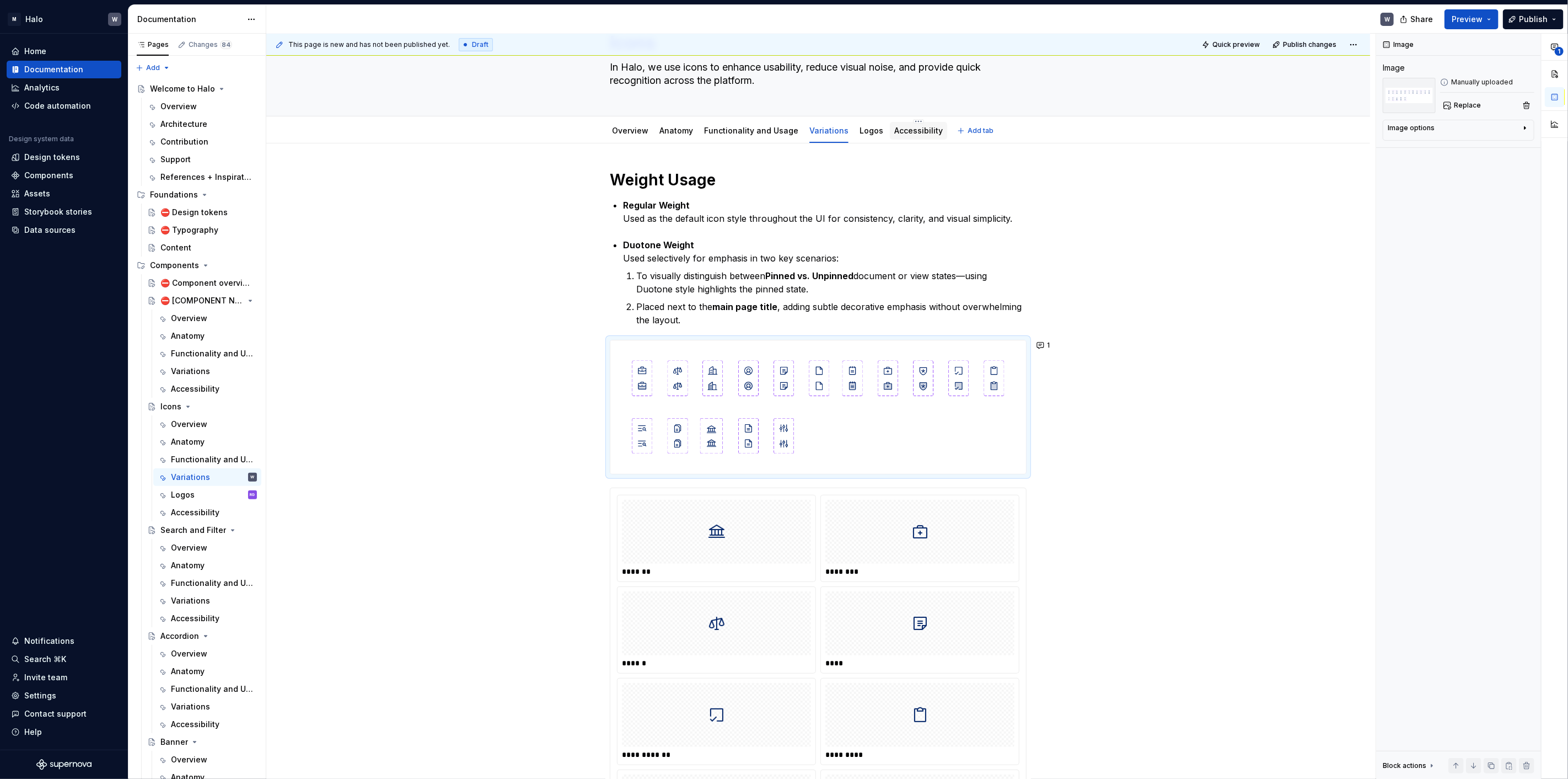
click at [898, 132] on link "Accessibility" at bounding box center [919, 130] width 49 height 9
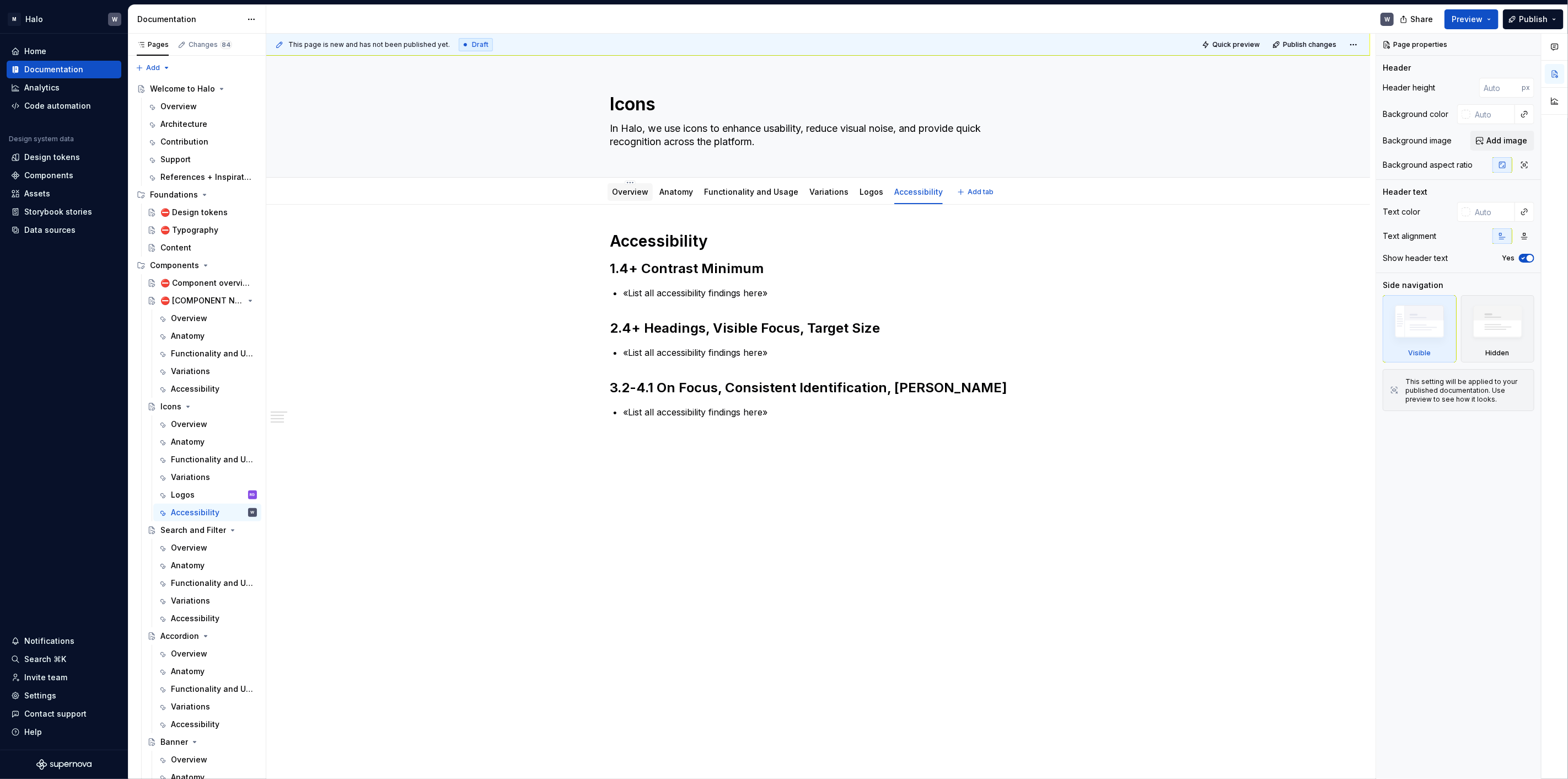
click at [621, 196] on div "Overview" at bounding box center [630, 192] width 36 height 11
click at [631, 193] on link "Overview" at bounding box center [630, 192] width 36 height 9
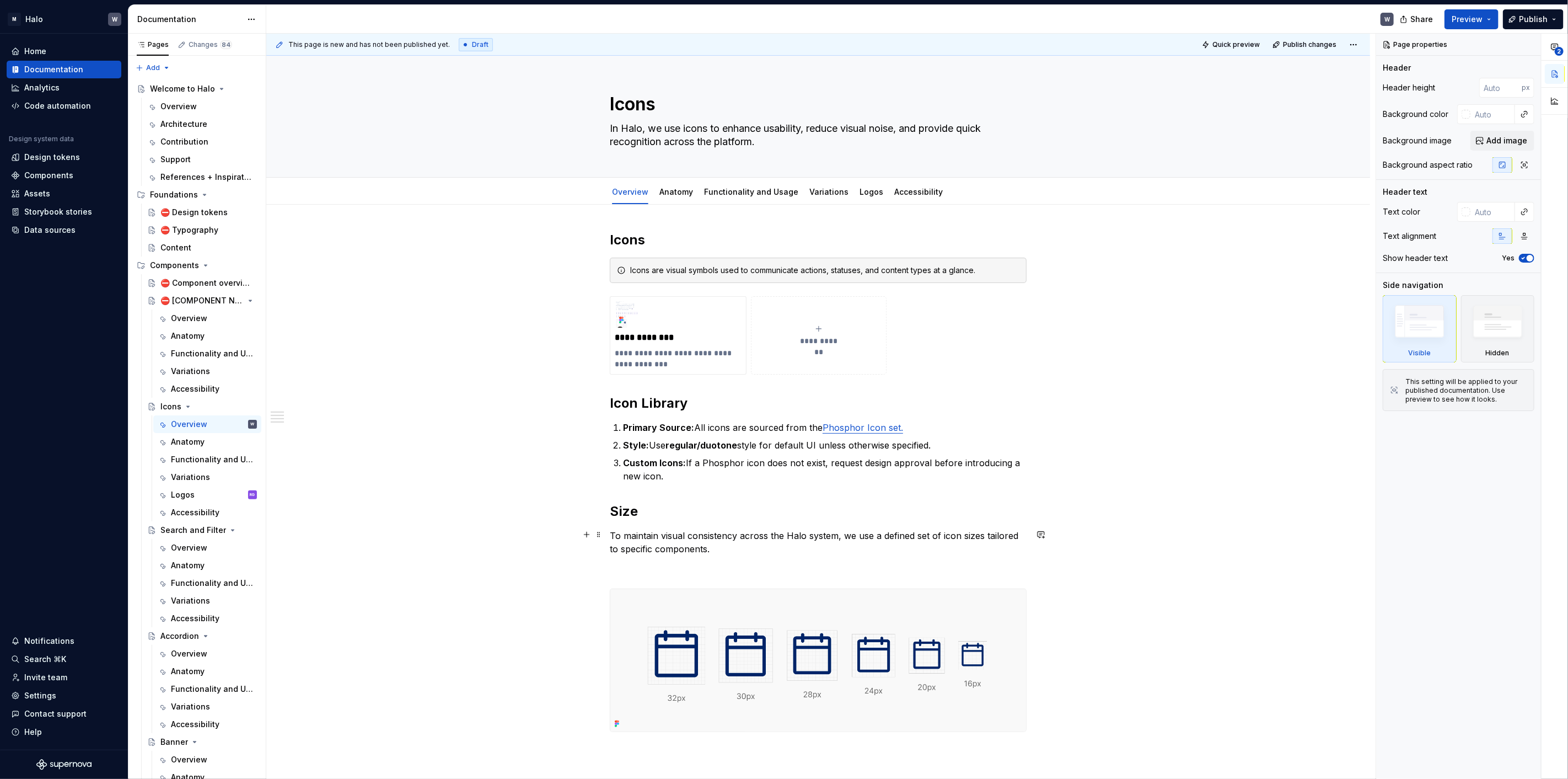
scroll to position [123, 0]
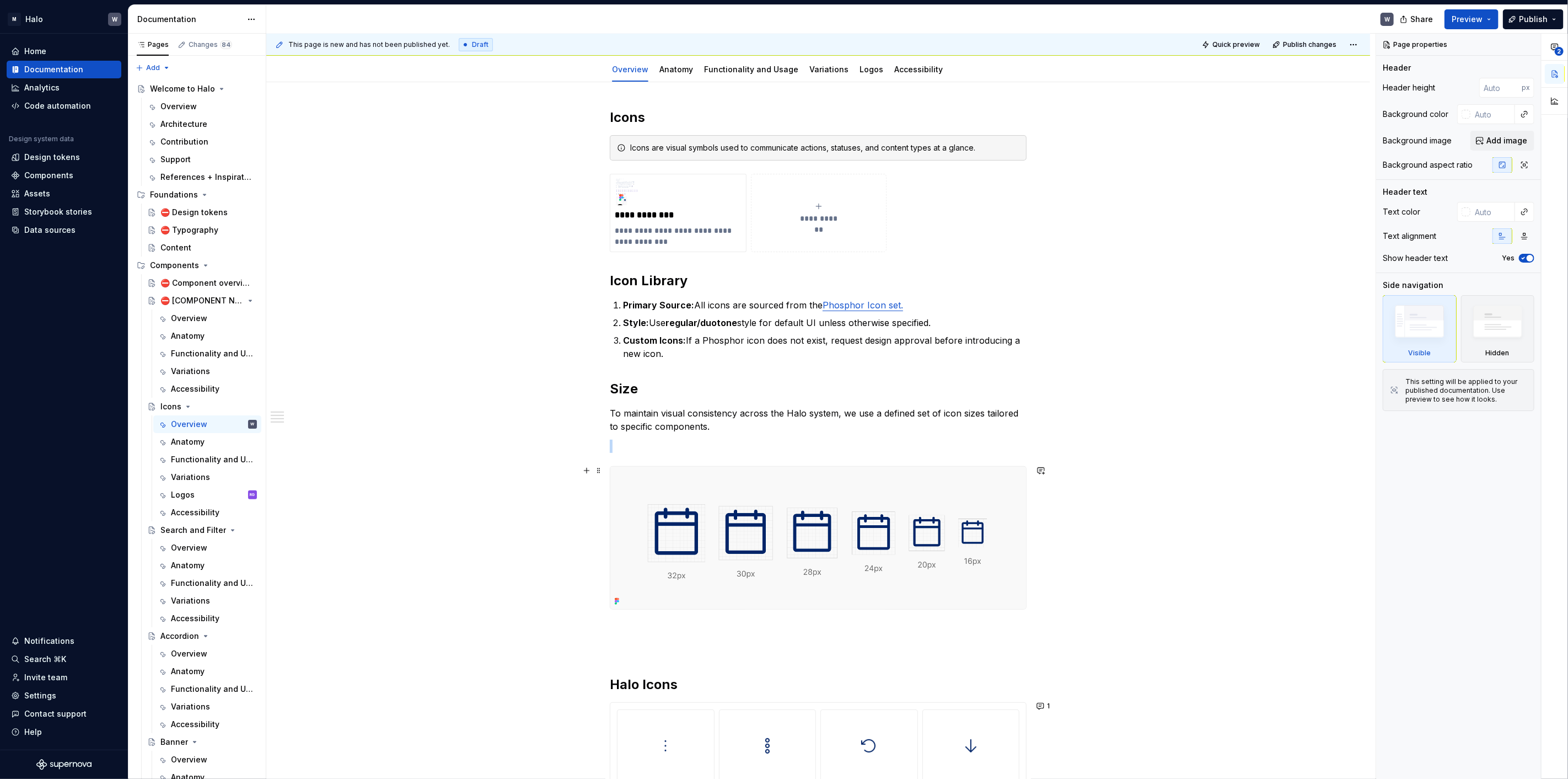
click at [621, 596] on img at bounding box center [818, 538] width 416 height 142
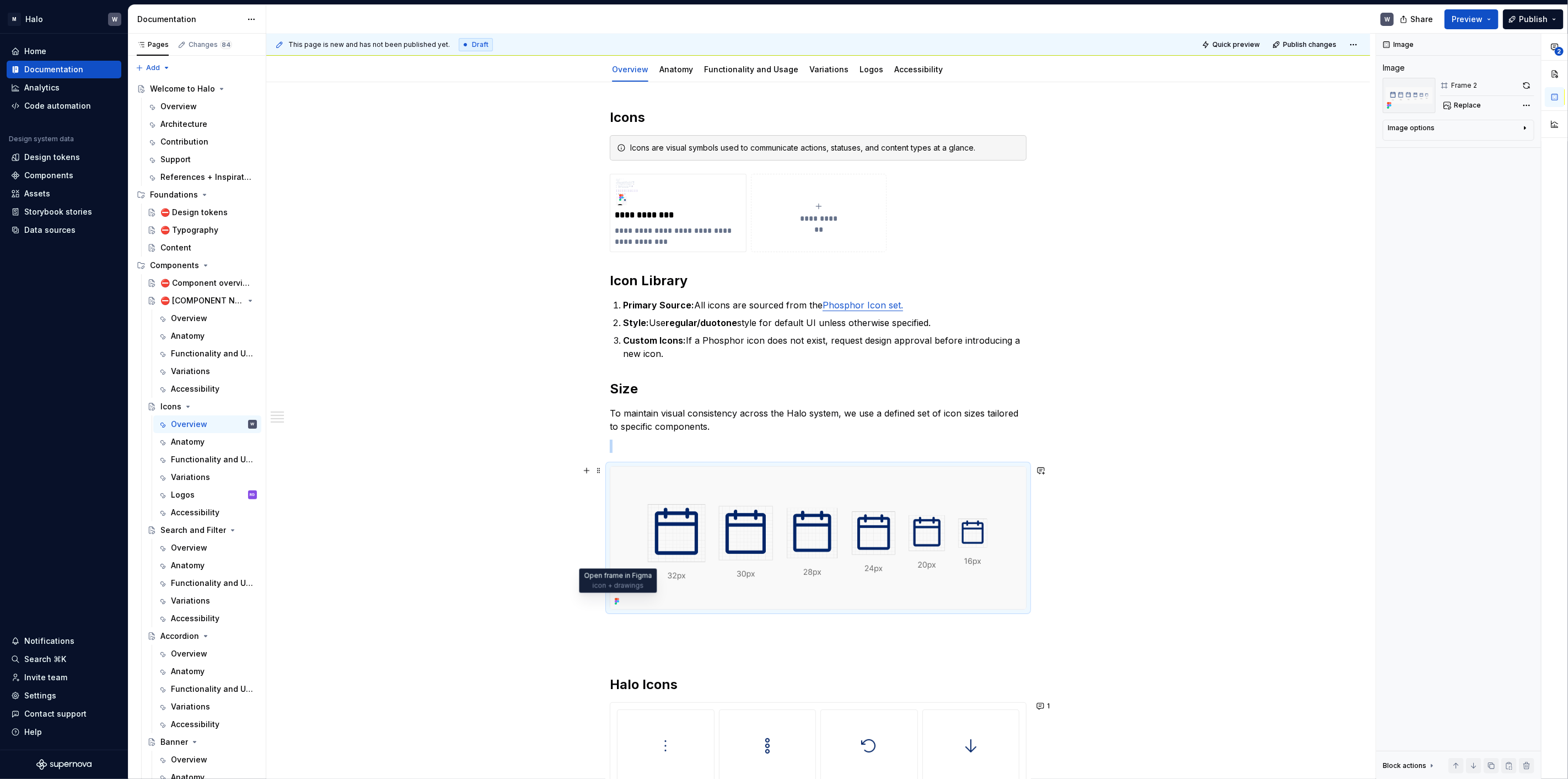
click at [615, 598] on icon at bounding box center [616, 599] width 2 height 2
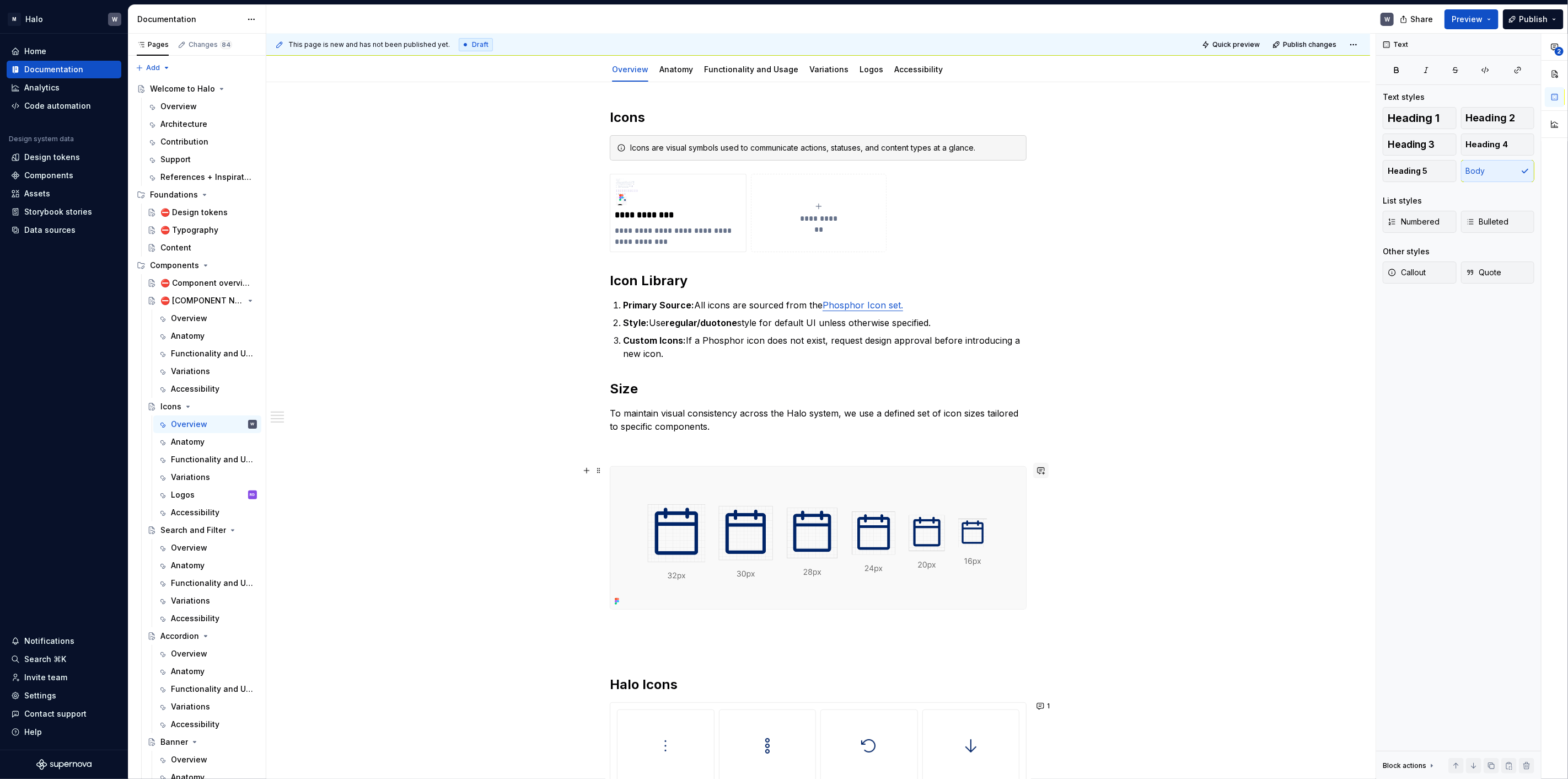
click at [1037, 468] on button "button" at bounding box center [1041, 470] width 16 height 16
click at [1044, 465] on button "button" at bounding box center [1041, 470] width 16 height 16
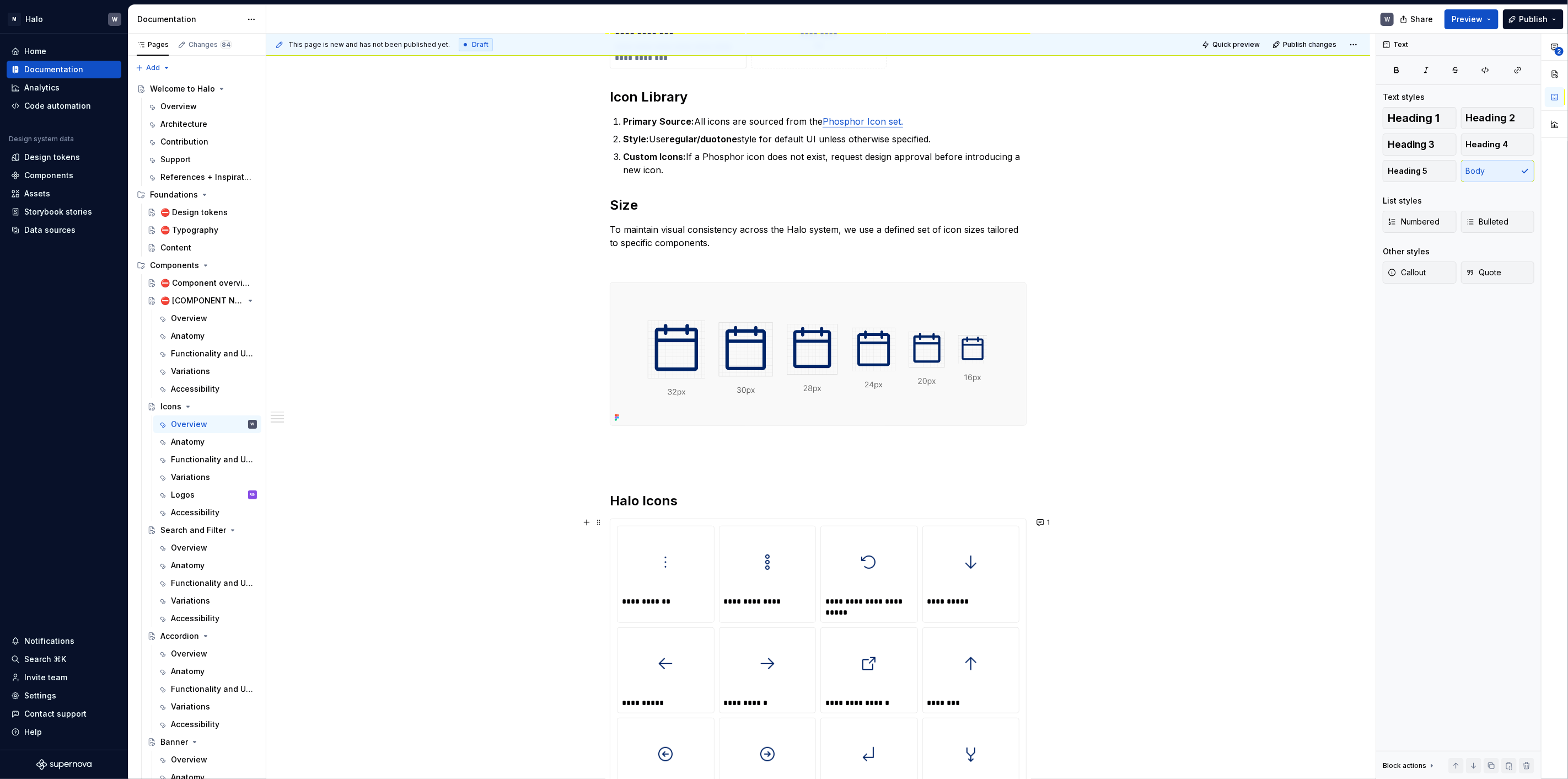
scroll to position [183, 0]
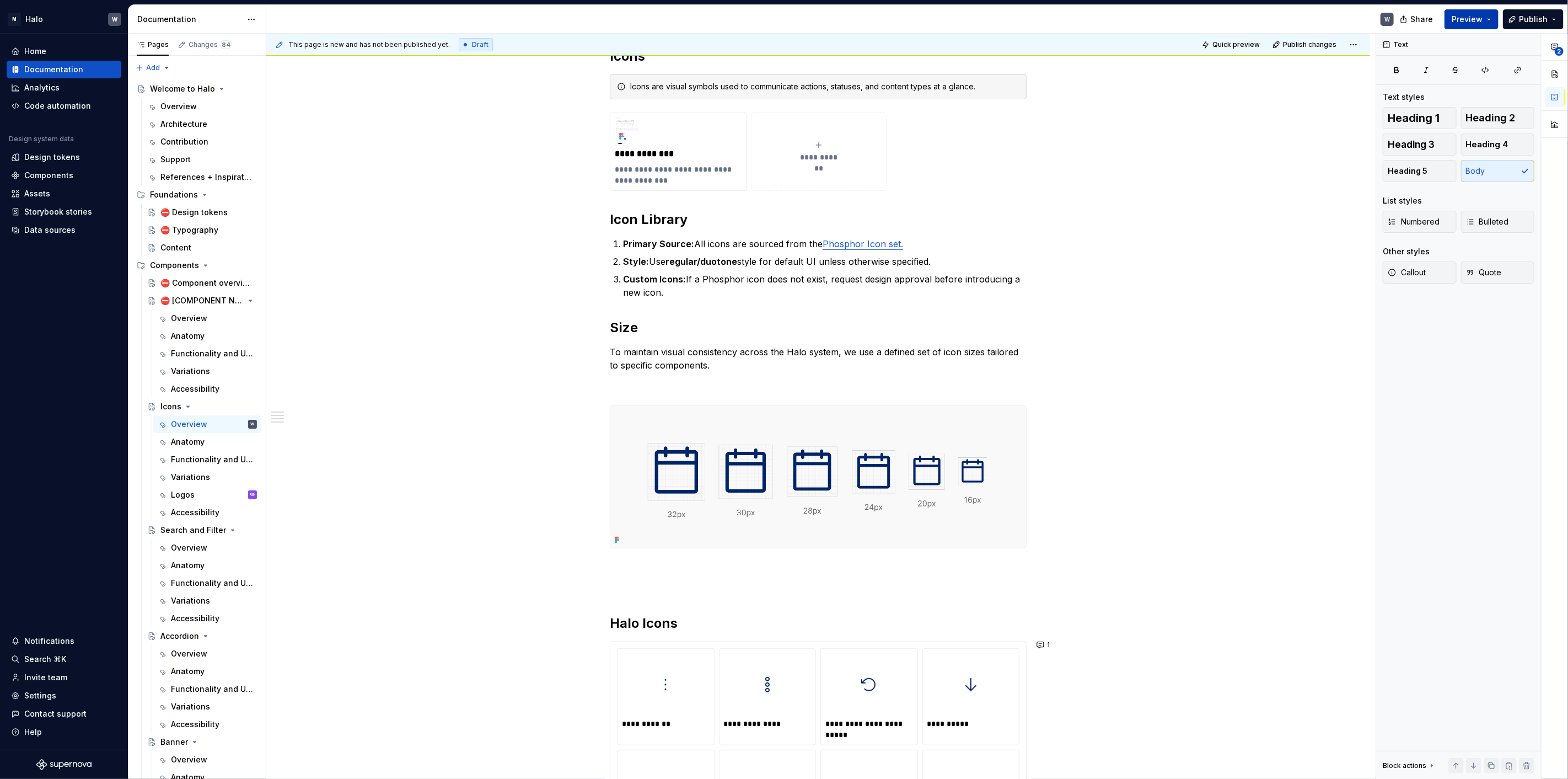
click at [1462, 20] on span "Preview" at bounding box center [1467, 20] width 31 height 11
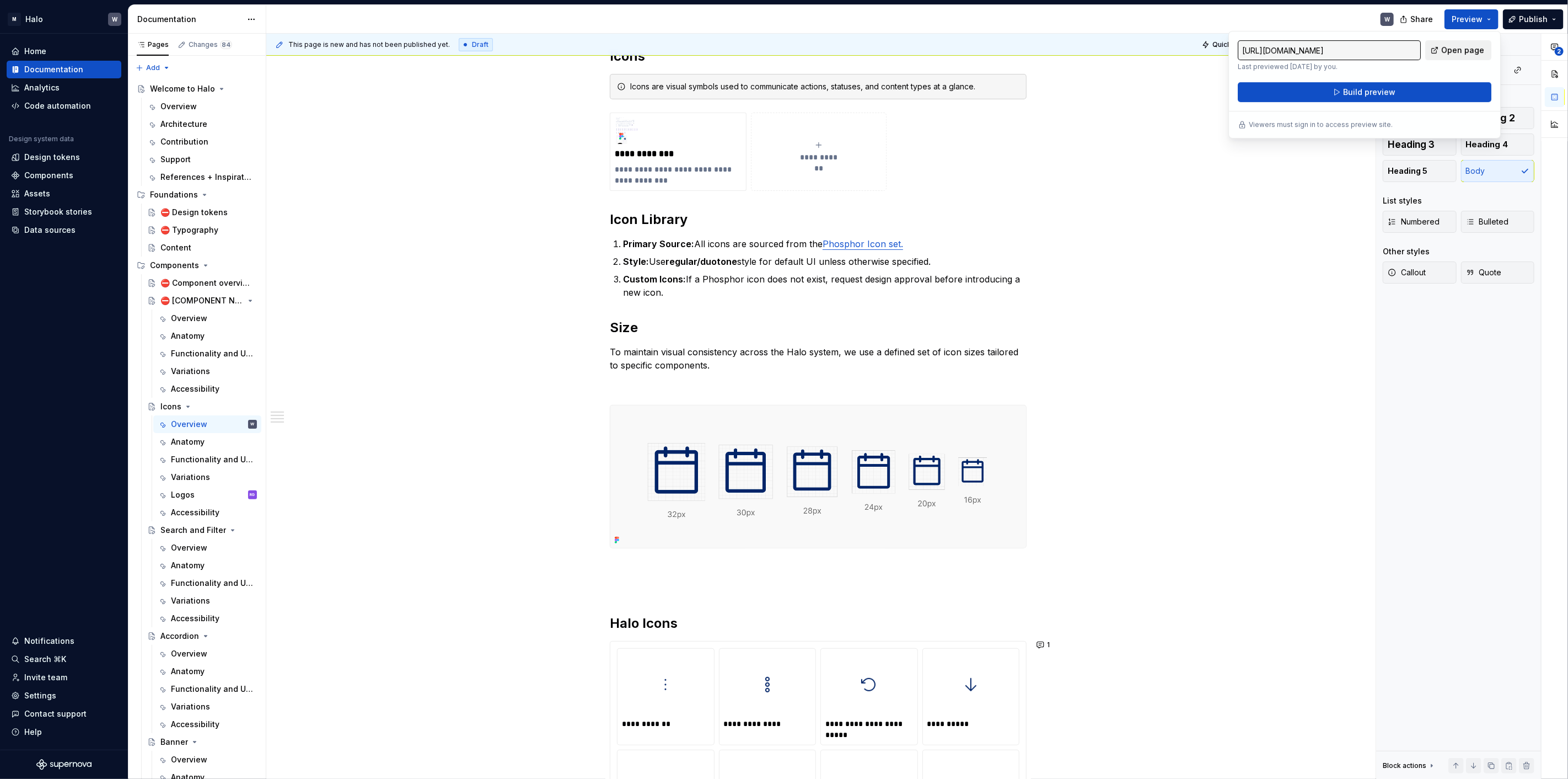
click at [1453, 48] on span "Open page" at bounding box center [1463, 50] width 43 height 11
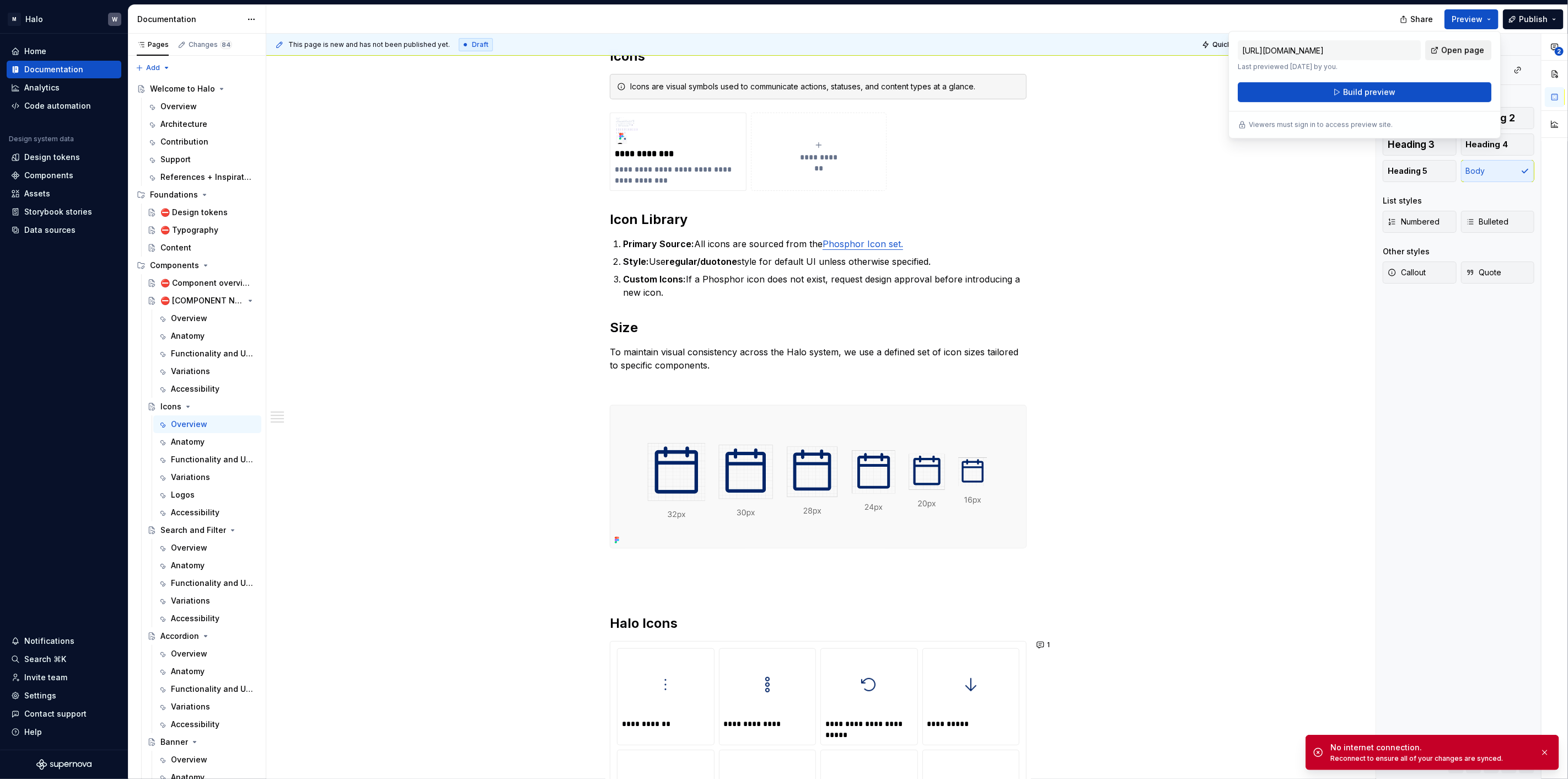
type textarea "*"
